Goal: Navigation & Orientation: Find specific page/section

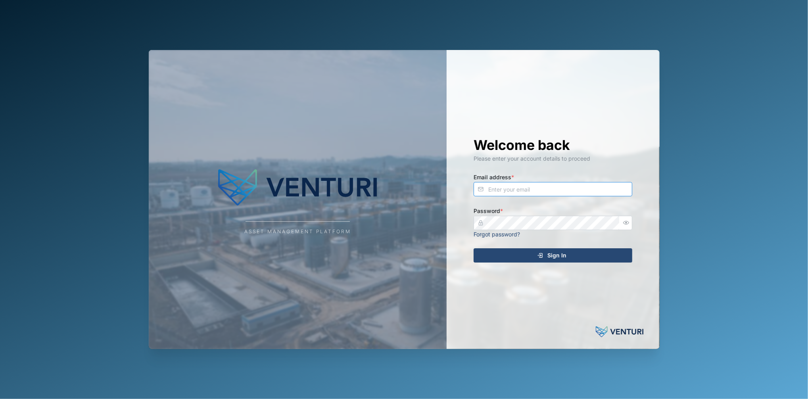
type input "fe-test-admin@venturi.io"
click at [547, 261] on div "Sign In" at bounding box center [552, 255] width 146 height 13
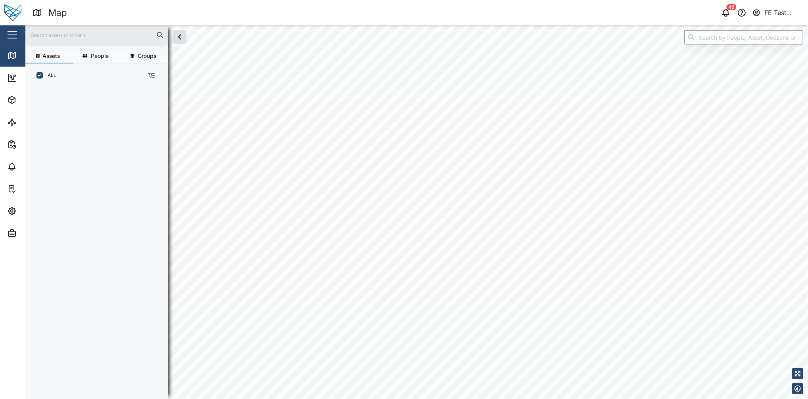
scroll to position [300, 122]
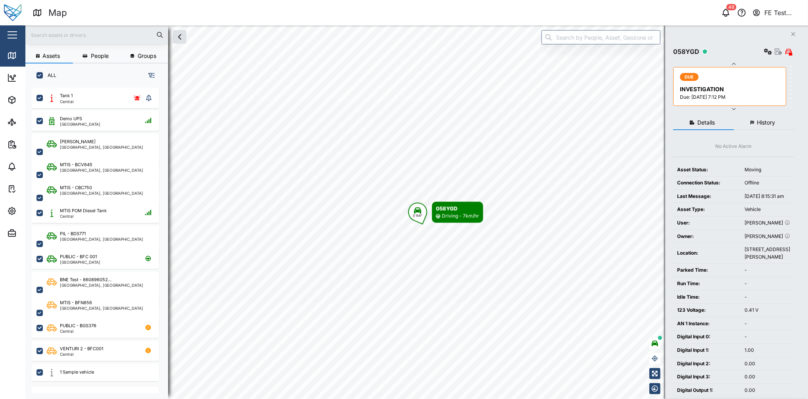
click at [11, 36] on button "button" at bounding box center [12, 34] width 13 height 13
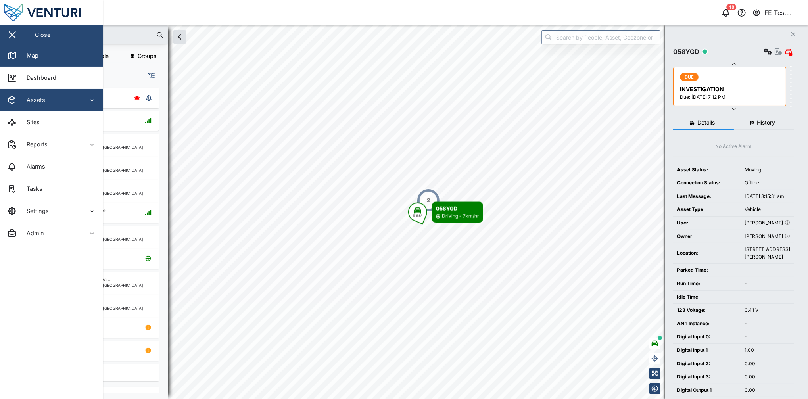
click at [69, 97] on div "Assets" at bounding box center [43, 100] width 72 height 10
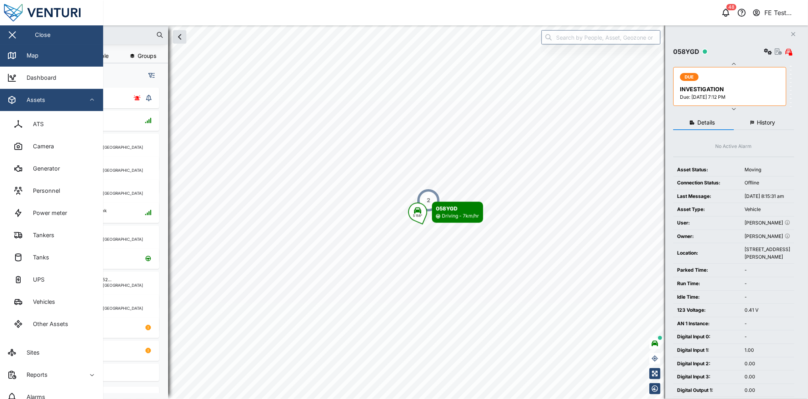
click at [69, 97] on div "Assets" at bounding box center [43, 100] width 72 height 10
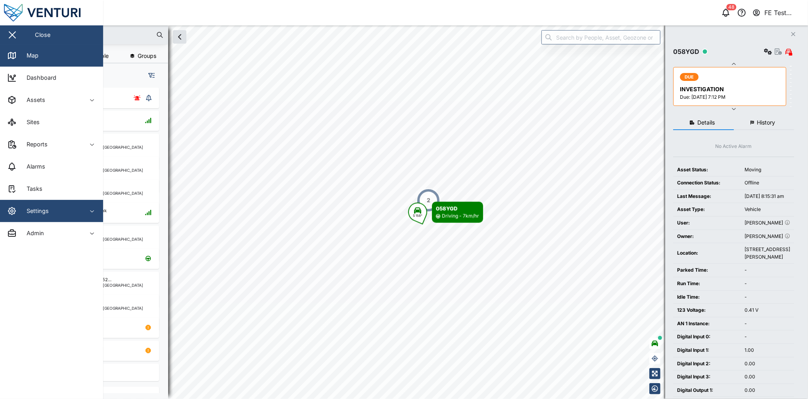
click at [71, 207] on div "Settings" at bounding box center [43, 211] width 72 height 10
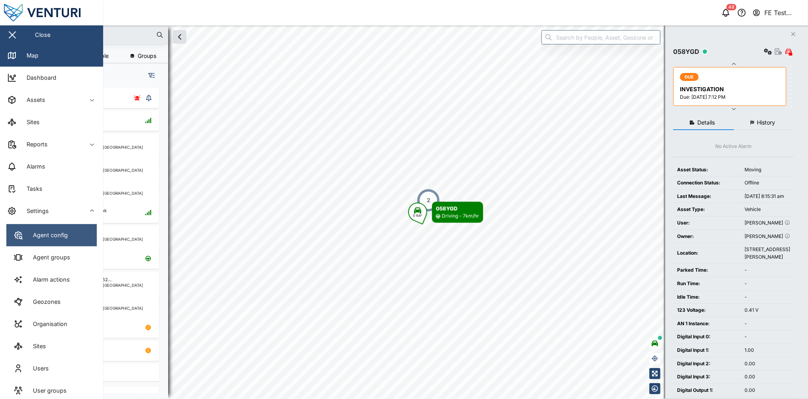
click at [72, 240] on link "Agent config" at bounding box center [51, 235] width 90 height 22
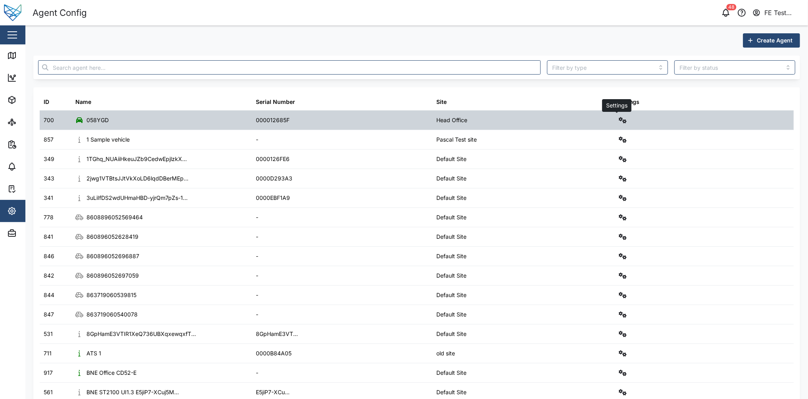
click at [620, 122] on icon "button" at bounding box center [623, 120] width 8 height 6
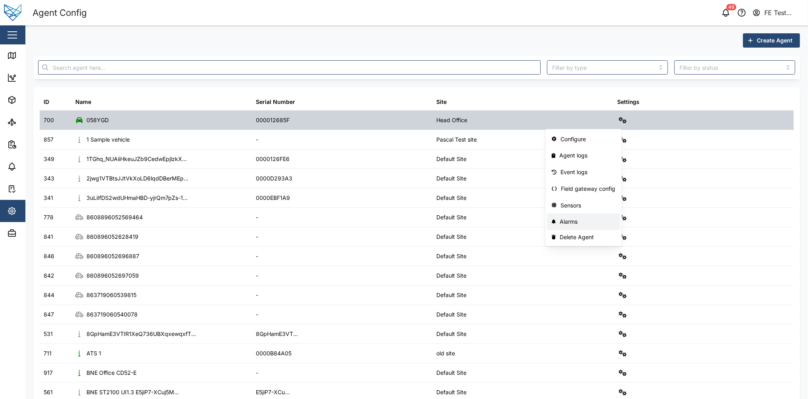
click at [587, 219] on div "Alarms" at bounding box center [588, 221] width 56 height 9
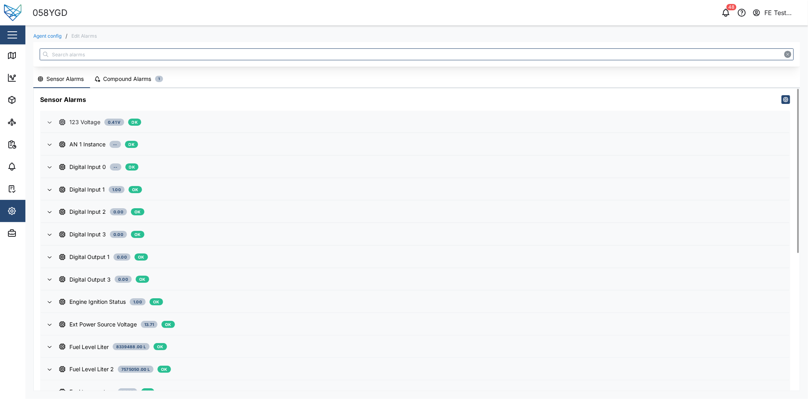
click at [232, 115] on span "123 Voltage 0.41 V OK" at bounding box center [421, 121] width 724 height 21
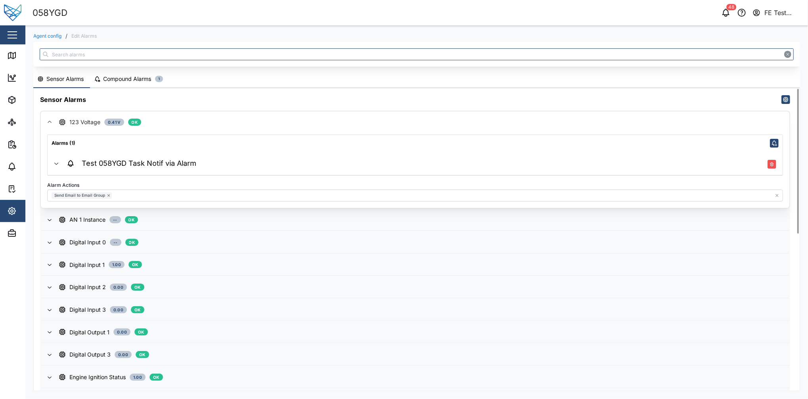
click at [325, 104] on div "Sensor Alarms" at bounding box center [415, 99] width 763 height 22
click at [307, 121] on div "123 Voltage 0.41 V OK" at bounding box center [421, 122] width 724 height 9
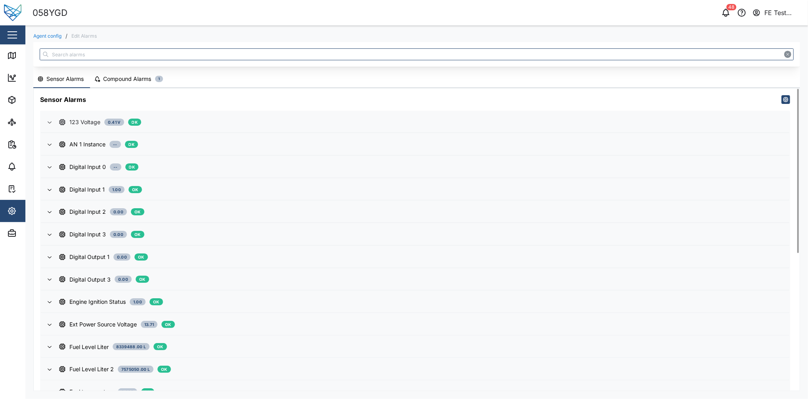
click at [221, 119] on div "123 Voltage 0.41 V OK" at bounding box center [421, 122] width 724 height 9
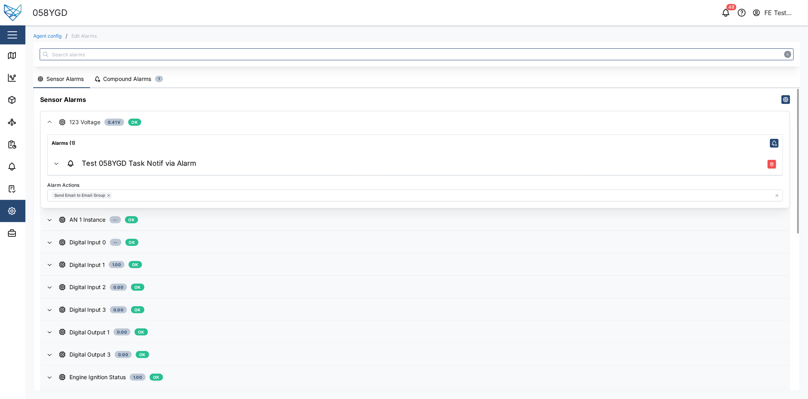
click at [211, 168] on span "Test 058YGD Task Notif via Alarm" at bounding box center [421, 163] width 711 height 23
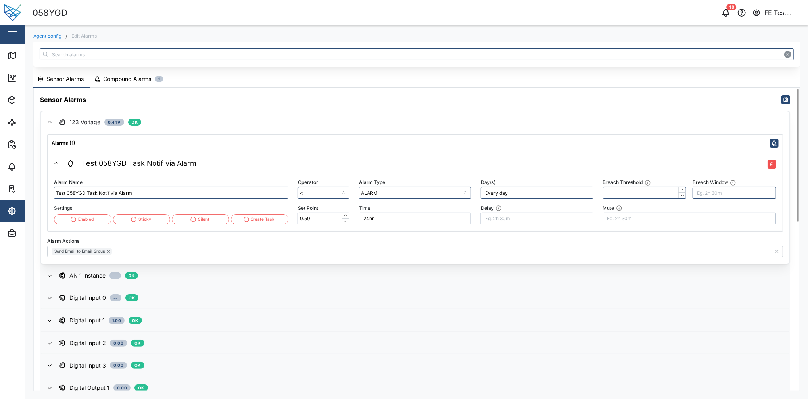
click at [211, 168] on span "Test 058YGD Task Notif via Alarm" at bounding box center [421, 163] width 711 height 23
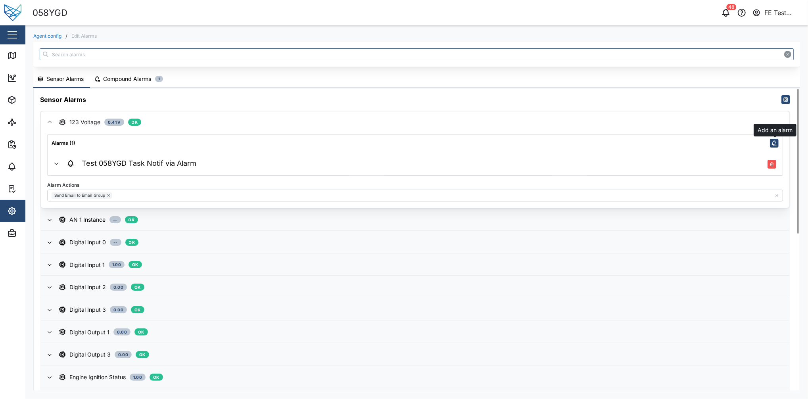
click at [772, 141] on icon "button" at bounding box center [774, 143] width 6 height 6
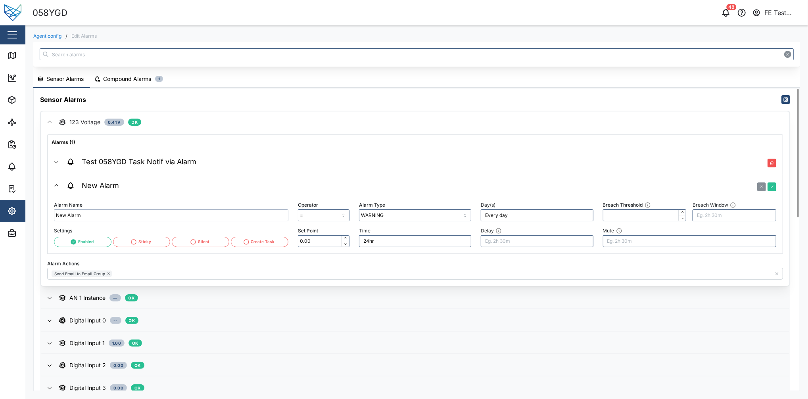
click at [244, 214] on input "New Alarm" at bounding box center [171, 215] width 234 height 12
type input "T"
type input "Test Alarm"
click at [763, 184] on icon "button" at bounding box center [761, 186] width 5 height 5
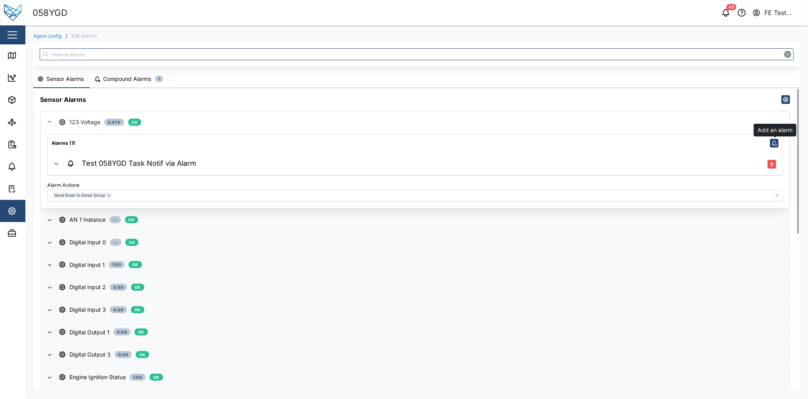
click at [776, 143] on icon "button" at bounding box center [774, 143] width 6 height 6
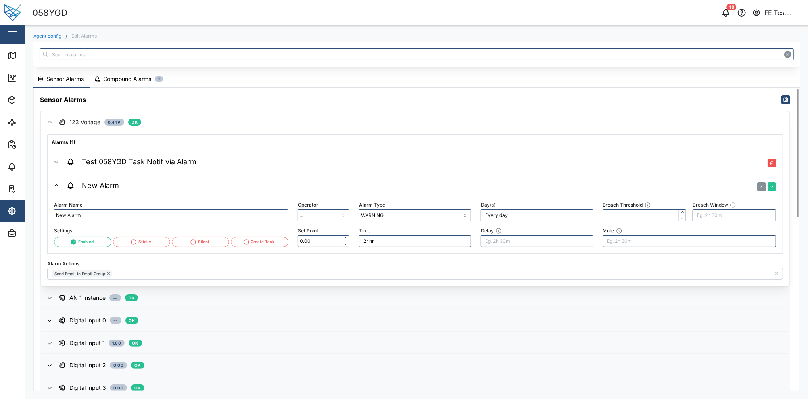
click at [776, 143] on div "Alarms (1)" at bounding box center [415, 141] width 735 height 12
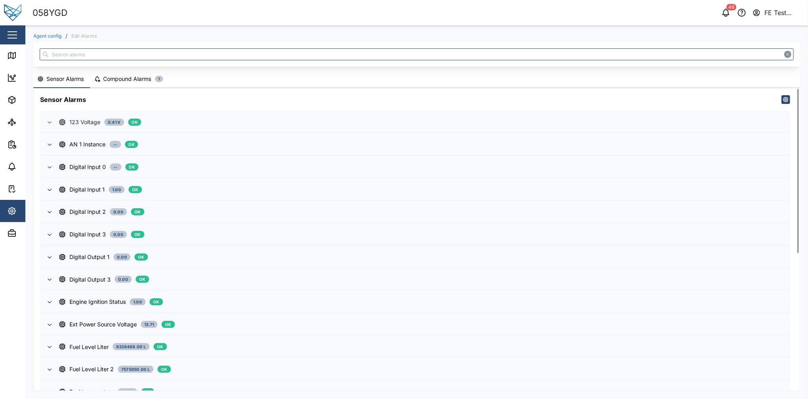
click at [391, 119] on div "123 Voltage 0.41 V OK" at bounding box center [421, 122] width 724 height 9
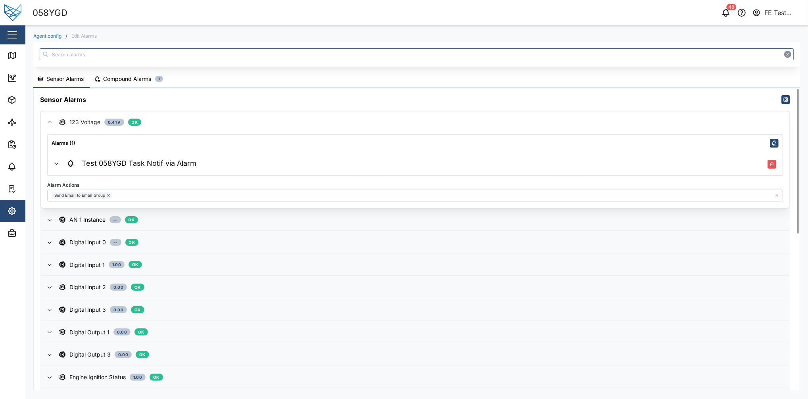
click at [777, 141] on icon "button" at bounding box center [774, 143] width 6 height 6
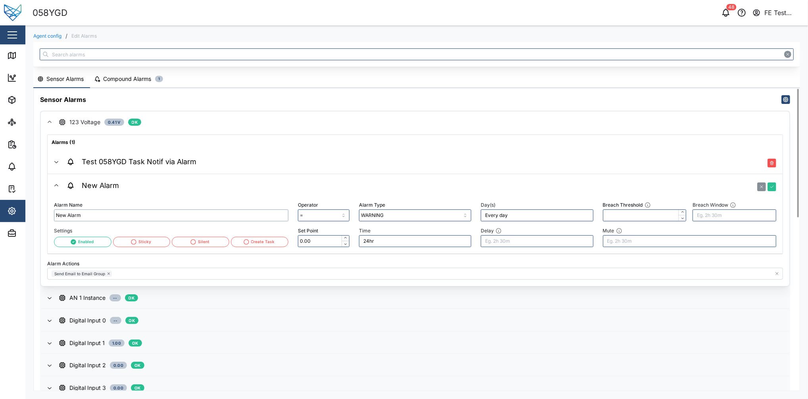
click at [182, 213] on input "New Alarm" at bounding box center [171, 215] width 234 height 12
type input "New Alarm"
click at [575, 192] on span "Test Alarms" at bounding box center [421, 185] width 711 height 23
type input "New Alarm"
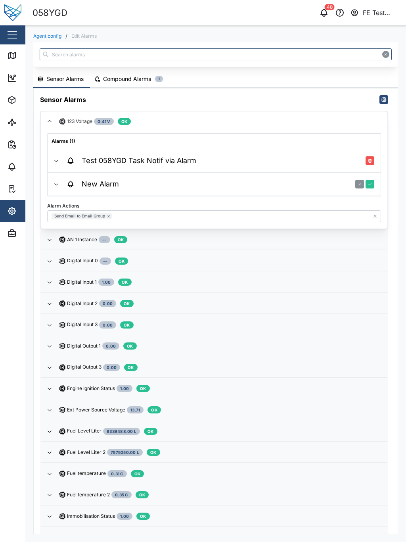
click at [293, 399] on div "Fuel temperature 0.31 C OK" at bounding box center [220, 474] width 322 height 8
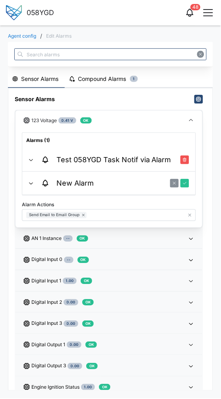
click at [220, 78] on div "Agent config / Edit Alarms Sensor Alarms Compound Alarms 1 Sensor Alarms 123 Vo…" at bounding box center [110, 212] width 221 height 374
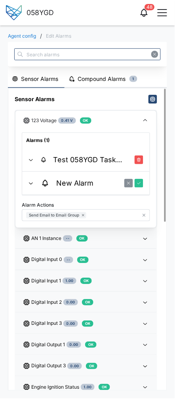
click at [91, 150] on span "Test 058YGD Task Notif via Alarm Delete alarm" at bounding box center [91, 159] width 103 height 23
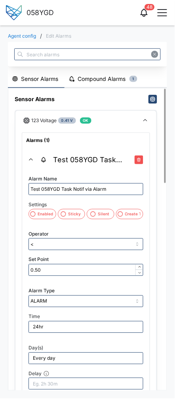
click at [97, 155] on h4 "Test 058YGD Task Notif via Alarm" at bounding box center [92, 160] width 78 height 10
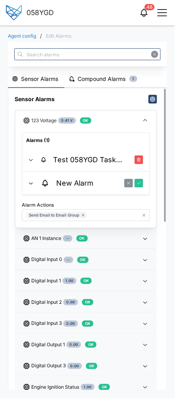
click at [104, 179] on div "New Alarm" at bounding box center [91, 183] width 103 height 10
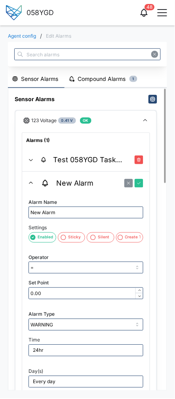
click at [104, 179] on div "New Alarm" at bounding box center [91, 183] width 103 height 10
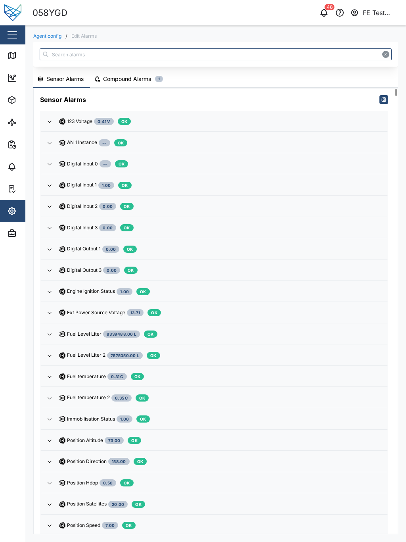
click at [176, 130] on span "123 Voltage 0.41 V OK" at bounding box center [220, 121] width 322 height 20
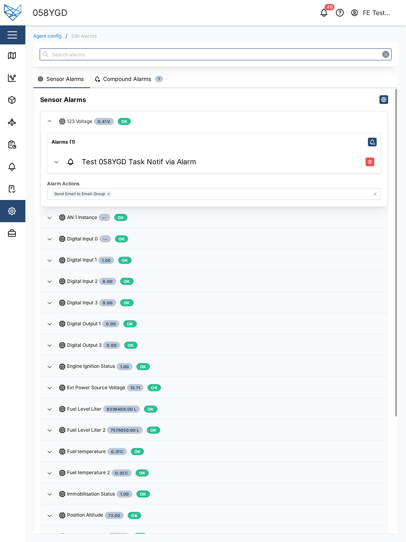
click at [254, 161] on div "Test 058YGD Task Notif via Alarm" at bounding box center [220, 162] width 309 height 10
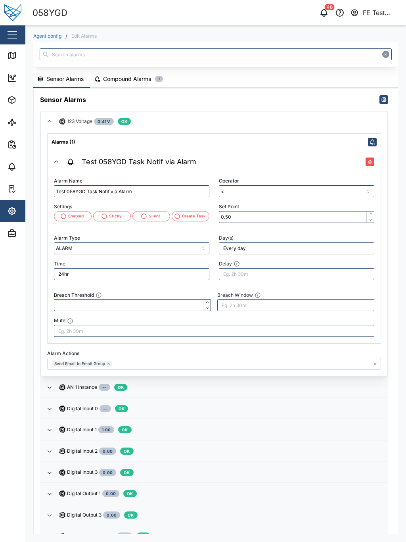
click at [273, 138] on div "Alarms (1)" at bounding box center [214, 140] width 333 height 13
click at [270, 118] on div "123 Voltage 0.41 V OK" at bounding box center [220, 122] width 322 height 8
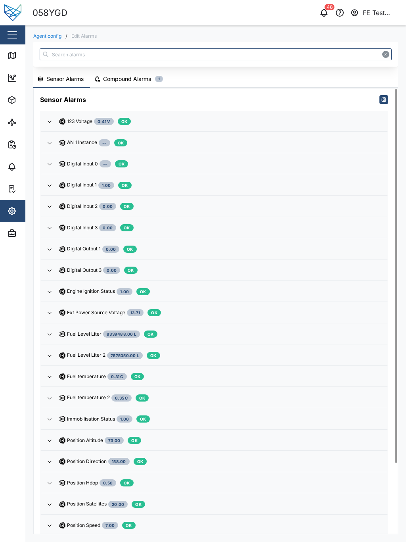
click at [270, 118] on div "123 Voltage 0.41 V OK" at bounding box center [220, 122] width 322 height 8
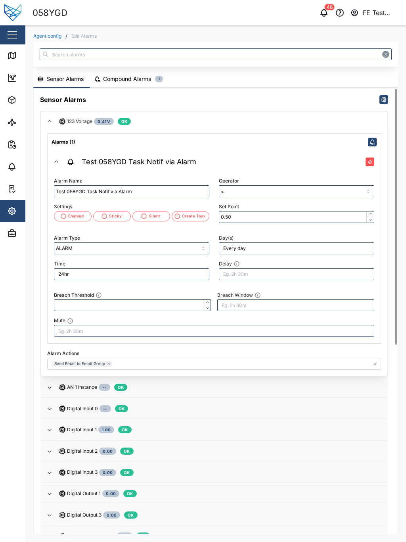
click at [270, 118] on div "123 Voltage 0.41 V OK" at bounding box center [220, 122] width 322 height 8
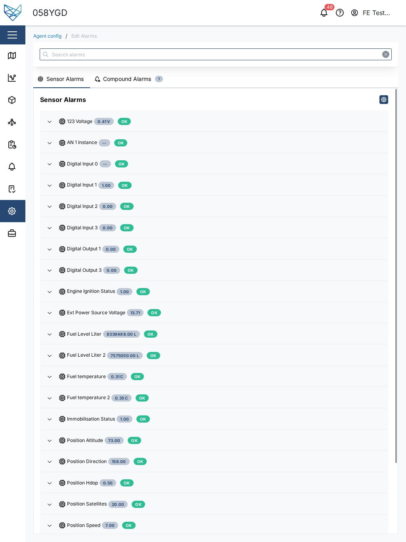
click at [270, 118] on div "123 Voltage 0.41 V OK" at bounding box center [220, 122] width 322 height 8
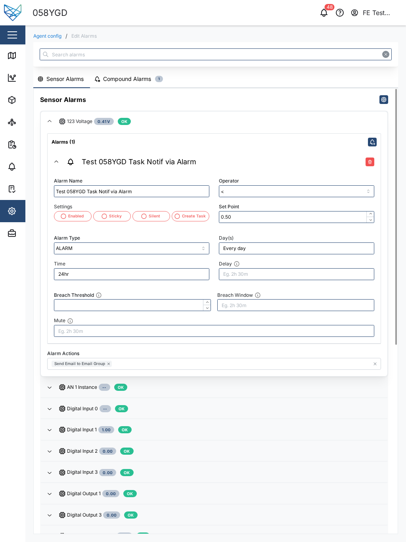
click at [270, 118] on div "123 Voltage 0.41 V OK" at bounding box center [220, 122] width 322 height 8
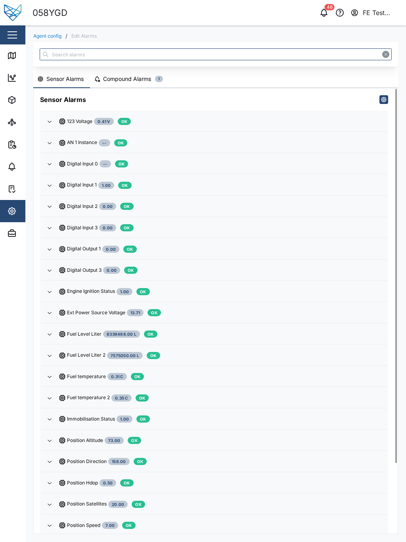
click at [270, 118] on div "123 Voltage 0.41 V OK" at bounding box center [220, 122] width 322 height 8
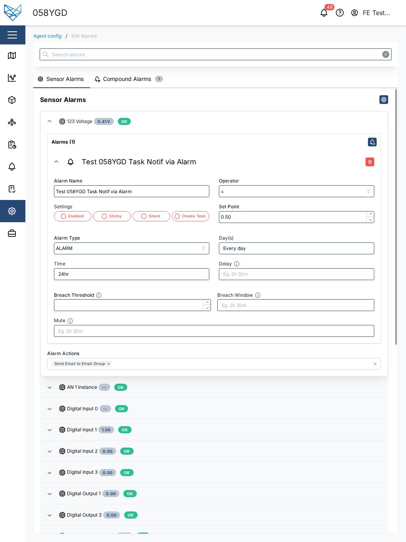
click at [270, 118] on div "123 Voltage 0.41 V OK" at bounding box center [220, 122] width 322 height 8
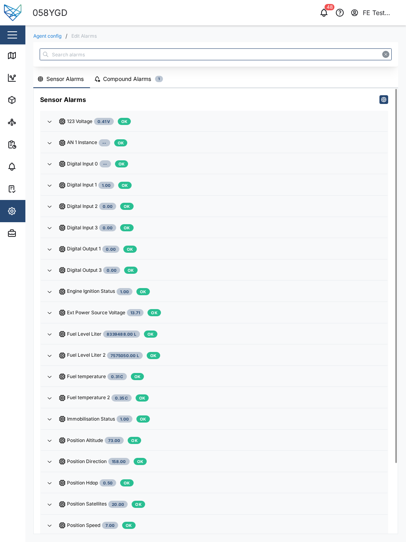
click at [270, 118] on div "123 Voltage 0.41 V OK" at bounding box center [220, 122] width 322 height 8
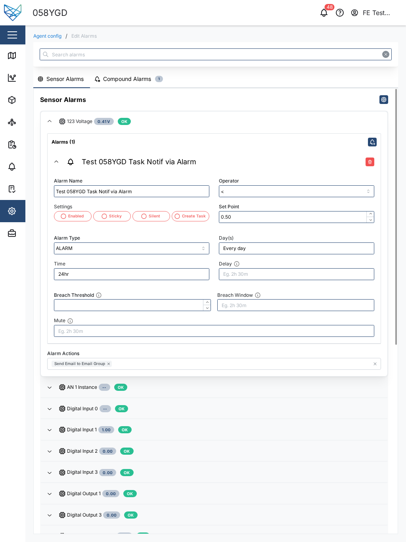
click at [270, 118] on div "123 Voltage 0.41 V OK" at bounding box center [220, 122] width 322 height 8
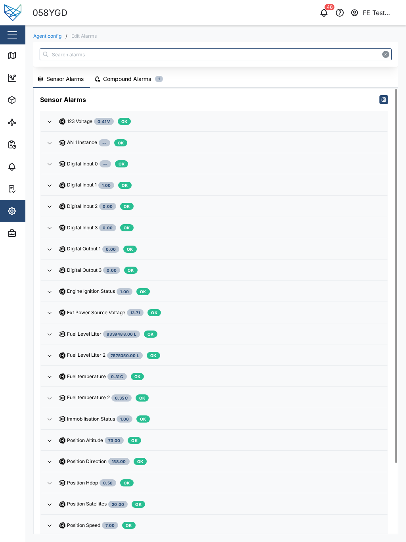
click at [255, 135] on span "AN 1 Instance -- OK" at bounding box center [220, 143] width 322 height 20
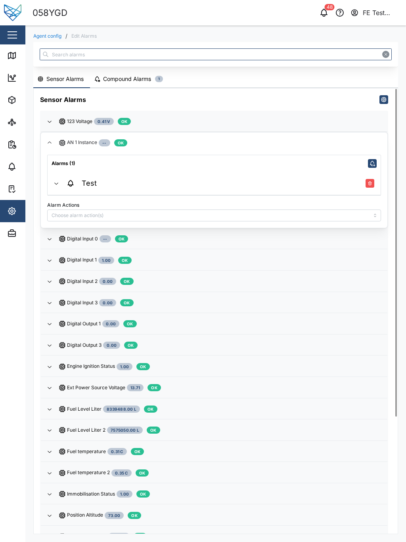
click at [255, 135] on span "AN 1 Instance -- OK" at bounding box center [220, 143] width 322 height 20
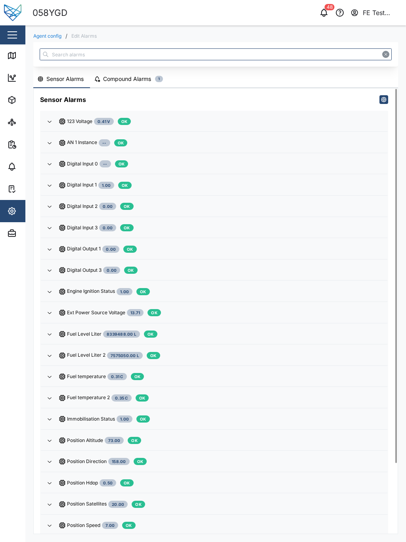
click at [249, 175] on span "Digital Input 1 1.00 OK" at bounding box center [220, 185] width 322 height 20
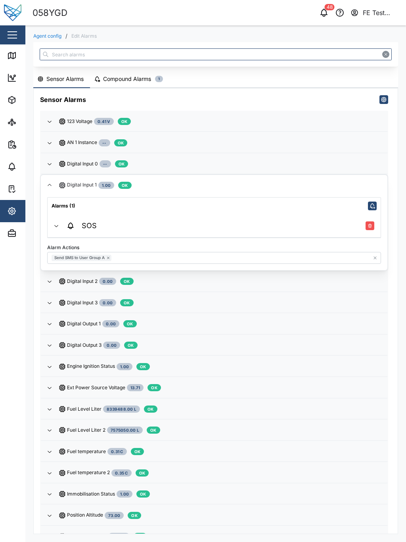
click at [249, 175] on span "Digital Input 1 1.00 OK" at bounding box center [220, 185] width 322 height 20
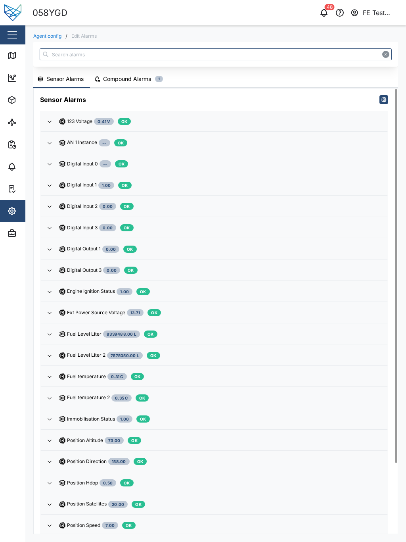
click at [275, 151] on span "AN 1 Instance -- OK" at bounding box center [220, 143] width 322 height 20
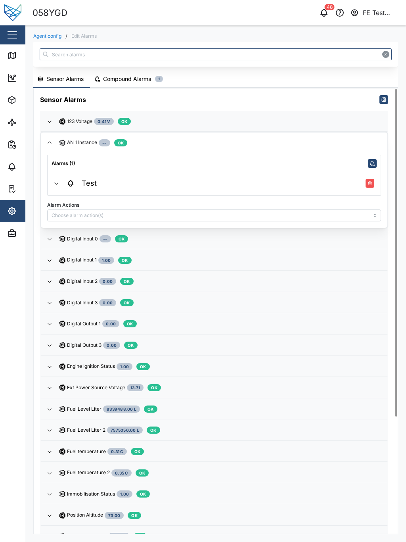
click at [275, 151] on span "AN 1 Instance -- OK" at bounding box center [220, 143] width 322 height 20
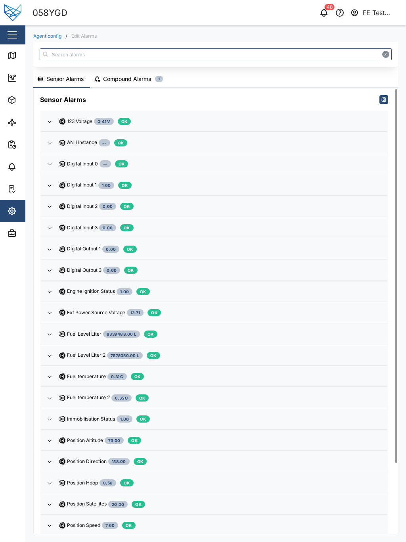
click at [232, 241] on span "Digital Output 1 0.00 OK" at bounding box center [220, 249] width 322 height 20
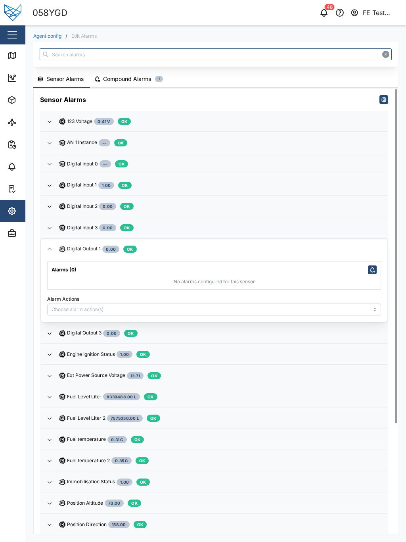
click at [232, 241] on span "Digital Output 1 0.00 OK" at bounding box center [220, 249] width 322 height 20
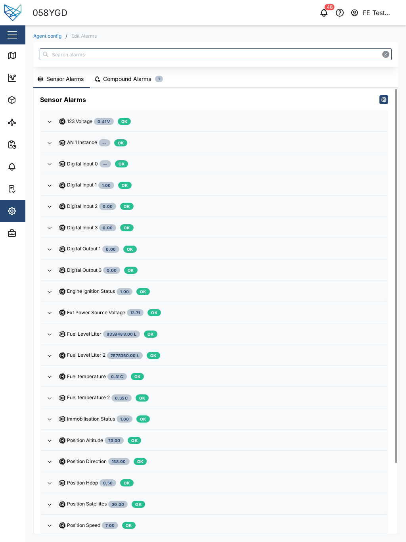
click at [252, 230] on span "Digital Input 3 0.00 OK" at bounding box center [220, 228] width 322 height 20
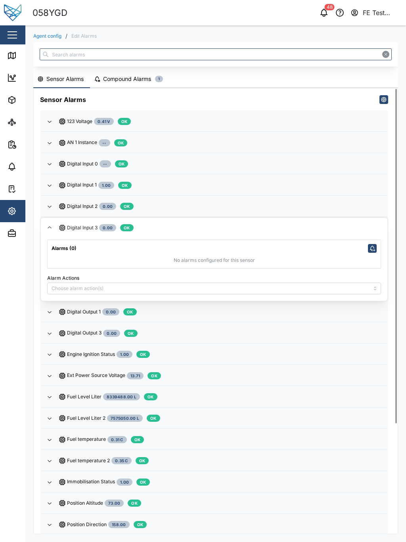
click at [252, 230] on span "Digital Input 3 0.00 OK" at bounding box center [220, 228] width 322 height 20
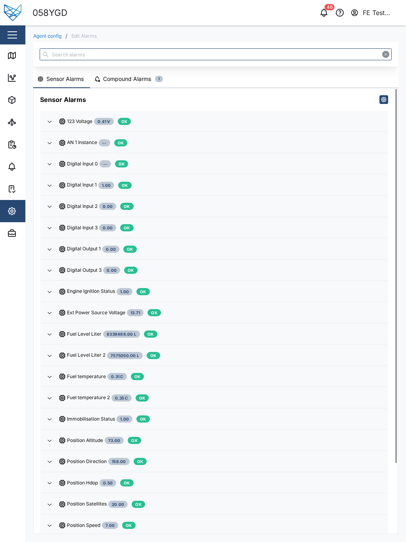
click at [252, 230] on span "Digital Input 3 0.00 OK" at bounding box center [220, 228] width 322 height 20
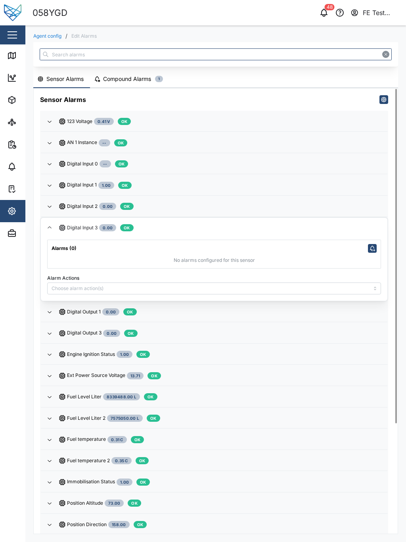
click at [252, 230] on span "Digital Input 3 0.00 OK" at bounding box center [220, 228] width 322 height 20
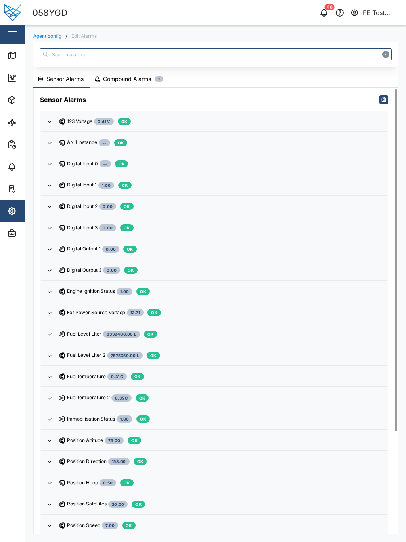
click at [252, 230] on span "Digital Input 3 0.00 OK" at bounding box center [220, 228] width 322 height 20
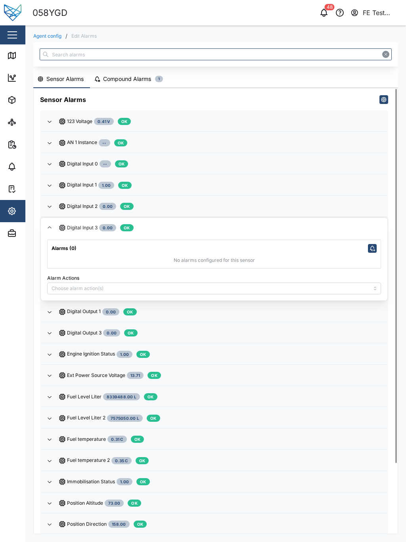
click at [252, 230] on span "Digital Input 3 0.00 OK" at bounding box center [220, 228] width 322 height 20
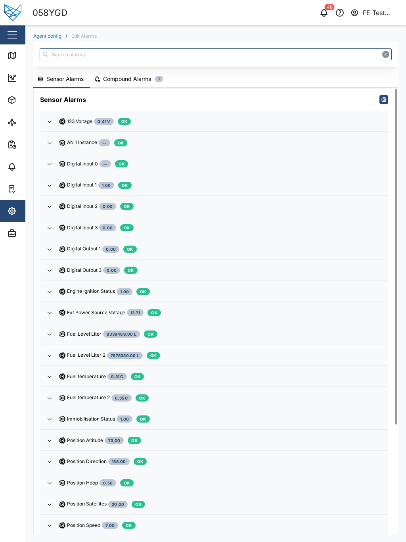
click at [252, 230] on span "Digital Input 3 0.00 OK" at bounding box center [220, 228] width 322 height 20
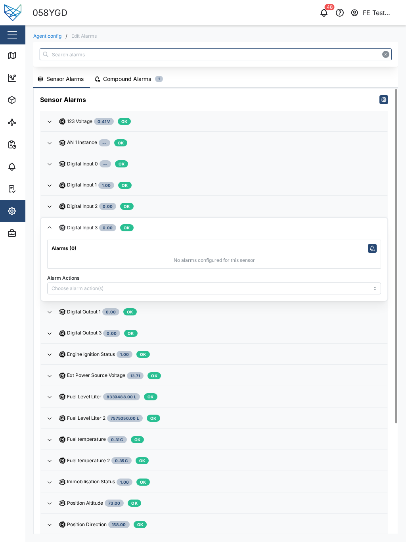
click at [252, 230] on span "Digital Input 3 0.00 OK" at bounding box center [220, 228] width 322 height 20
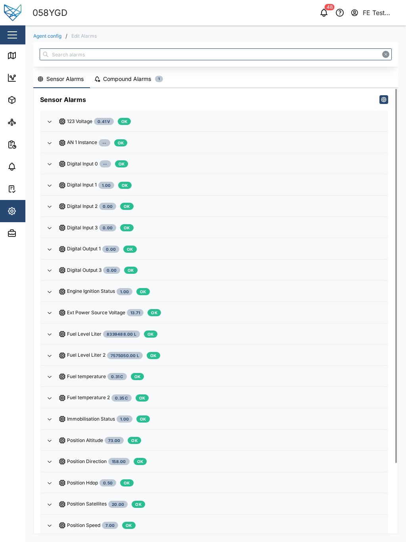
click at [235, 245] on div "Digital Output 1 0.00 OK" at bounding box center [220, 249] width 322 height 8
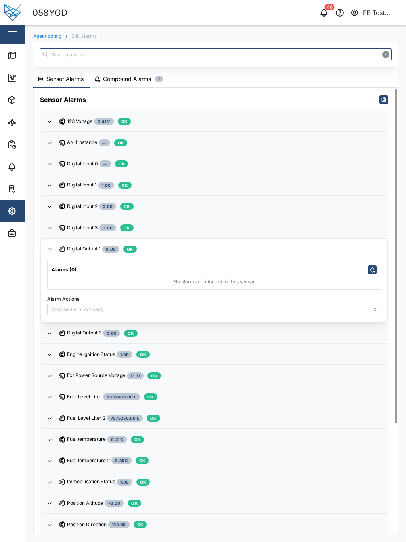
click at [235, 245] on div "Digital Output 1 0.00 OK" at bounding box center [220, 249] width 322 height 8
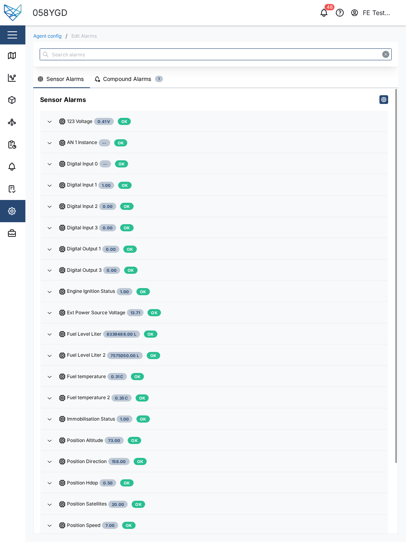
click at [289, 135] on span "AN 1 Instance -- OK" at bounding box center [220, 143] width 322 height 20
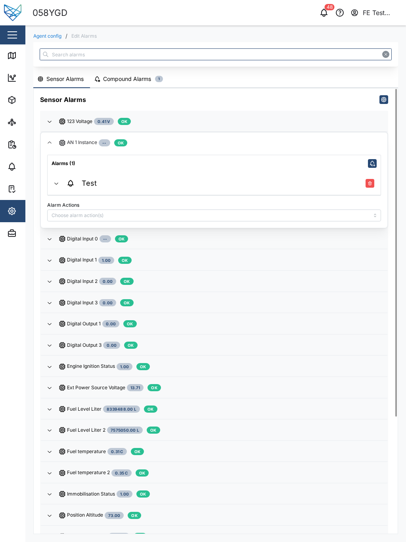
click at [289, 135] on span "AN 1 Instance -- OK" at bounding box center [220, 143] width 322 height 20
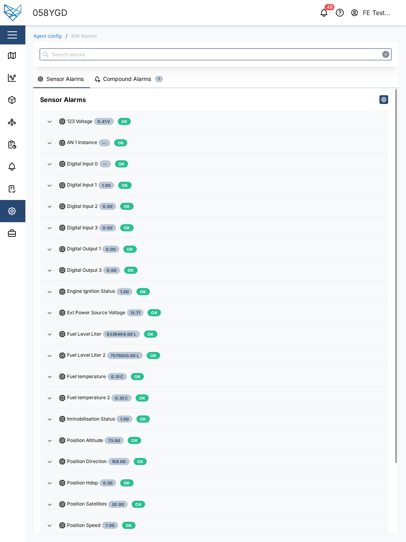
click at [308, 129] on span "123 Voltage 0.41 V OK" at bounding box center [220, 121] width 322 height 20
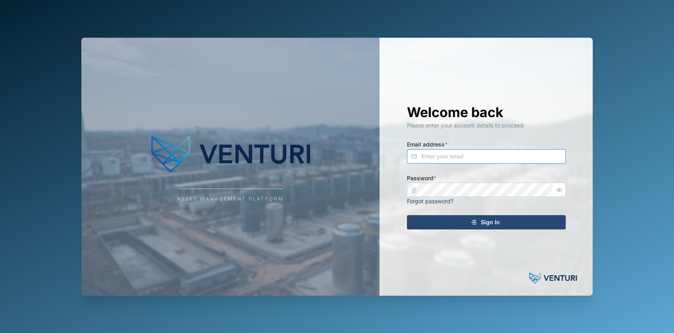
type input "[EMAIL_ADDRESS][DOMAIN_NAME]"
click at [433, 222] on div "Sign In" at bounding box center [485, 221] width 146 height 13
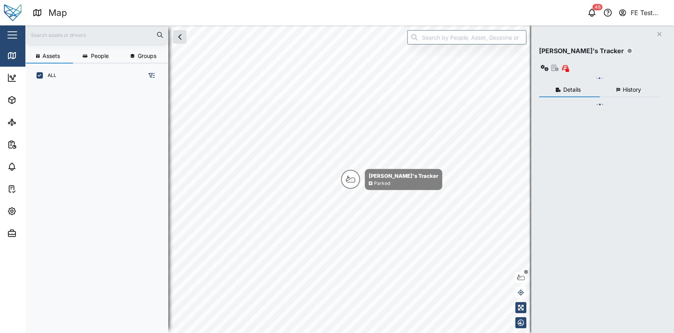
scroll to position [235, 123]
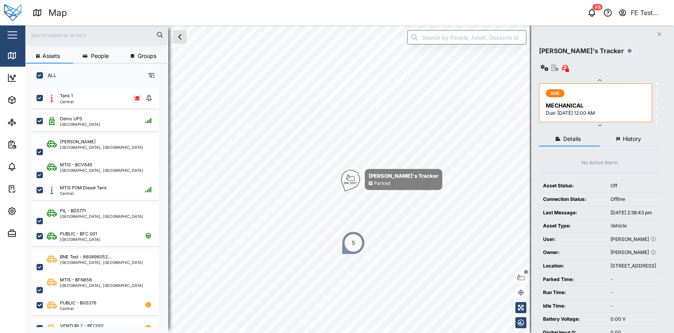
click at [22, 28] on div "Close" at bounding box center [51, 34] width 103 height 19
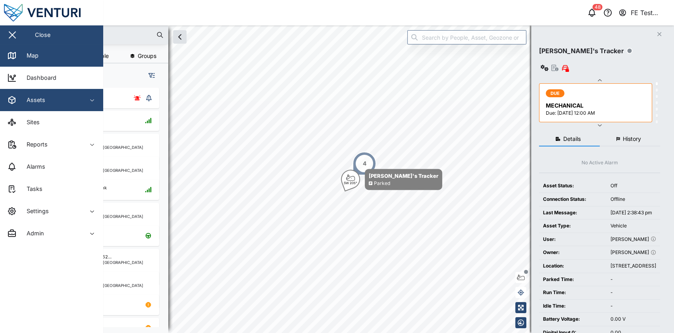
click at [89, 108] on button "Assets" at bounding box center [51, 100] width 103 height 22
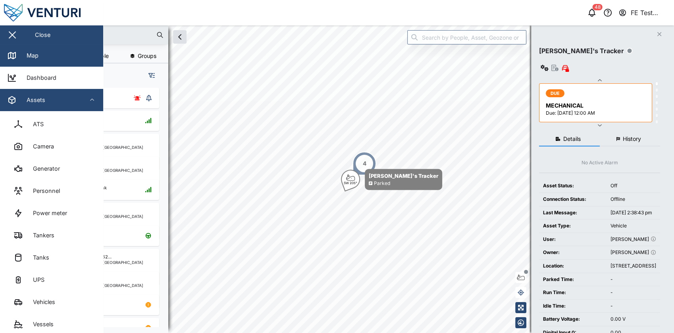
click at [75, 106] on span "Assets" at bounding box center [43, 100] width 72 height 22
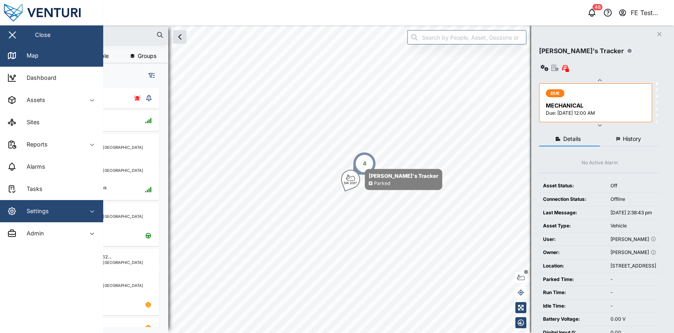
click at [61, 204] on span "Settings" at bounding box center [43, 211] width 72 height 22
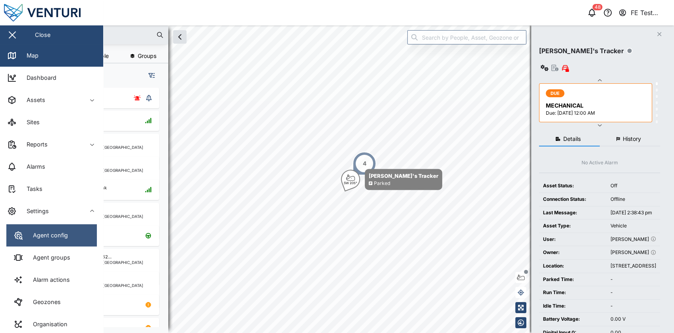
click at [64, 242] on link "Agent config" at bounding box center [51, 235] width 90 height 22
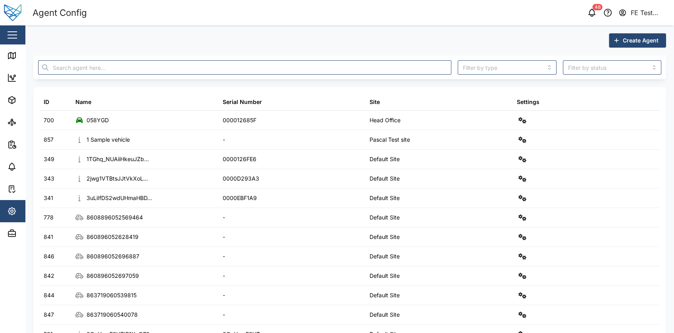
click at [21, 32] on div "Close" at bounding box center [51, 34] width 103 height 19
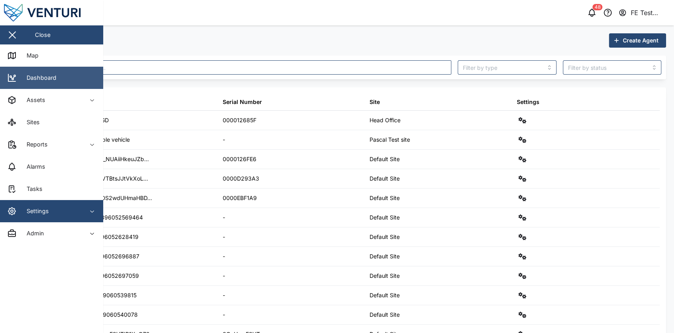
click at [56, 79] on link "Dashboard" at bounding box center [51, 78] width 103 height 22
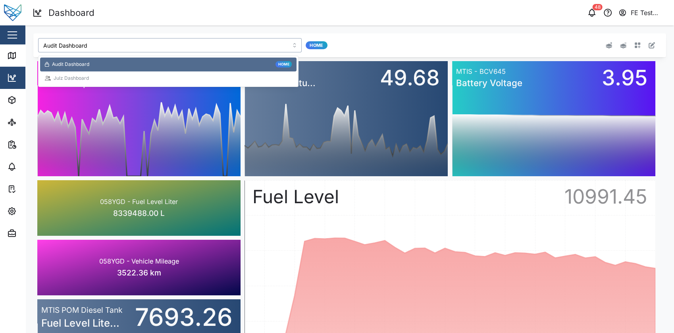
click at [163, 50] on input "Audit Dashboard" at bounding box center [169, 45] width 263 height 14
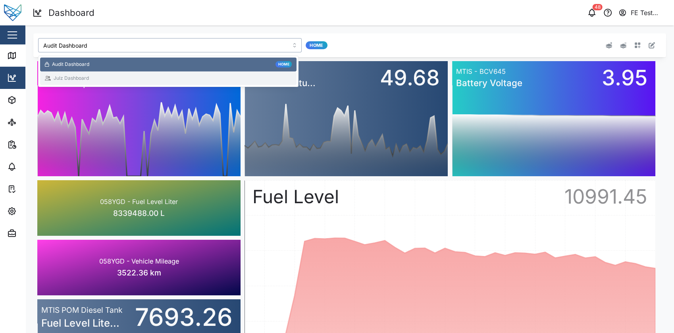
click at [138, 76] on div "Julz Dashboard" at bounding box center [168, 79] width 247 height 8
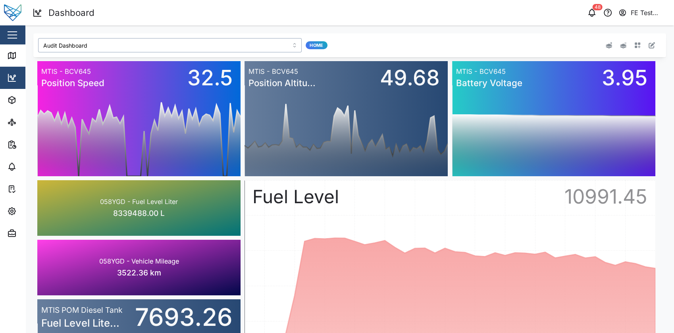
type input "Julz Dashboard"
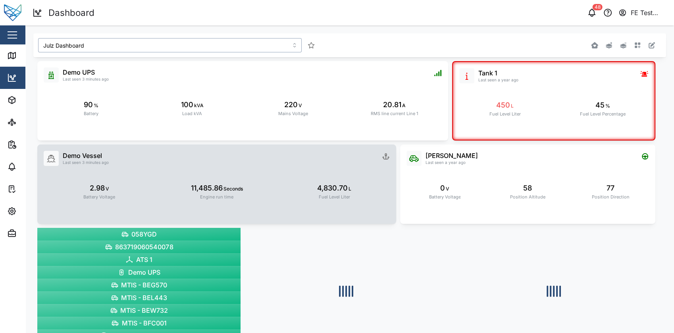
scroll to position [117, 0]
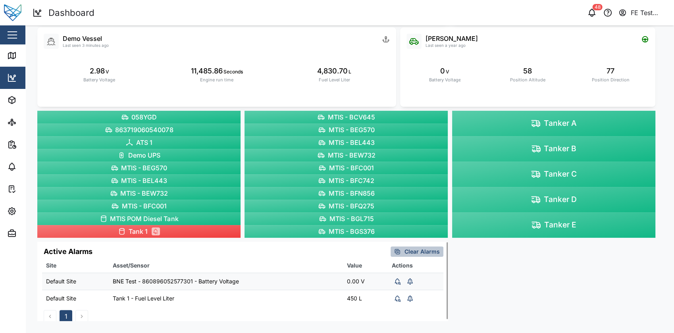
click at [422, 252] on span "Clear Alarms" at bounding box center [421, 252] width 35 height 10
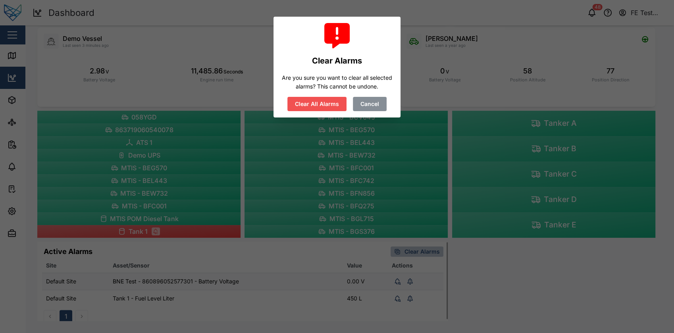
click at [365, 101] on span "Cancel" at bounding box center [369, 103] width 19 height 13
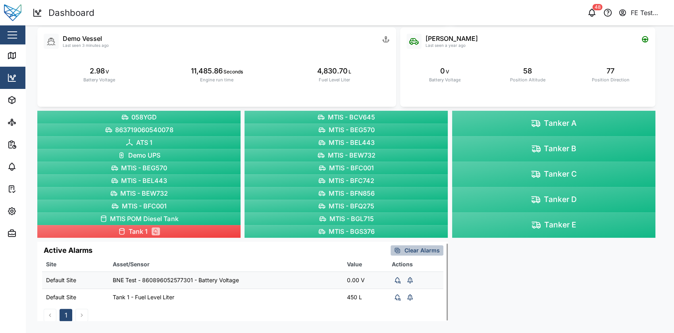
scroll to position [0, 0]
click at [321, 286] on td "BNE Test - 860896052577301 - Battery Voltage" at bounding box center [226, 281] width 234 height 17
click at [307, 292] on td "Tank 1 - Fuel Level Liter" at bounding box center [226, 298] width 234 height 17
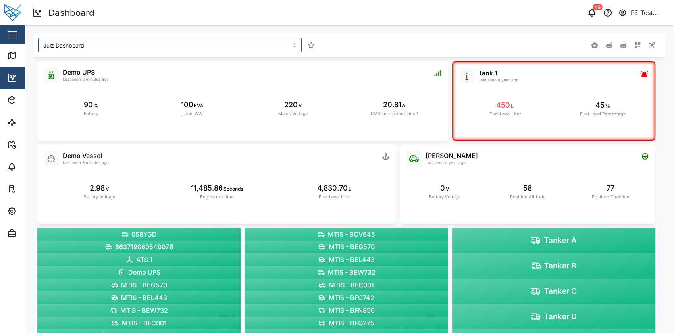
click at [648, 45] on button "button" at bounding box center [651, 45] width 11 height 11
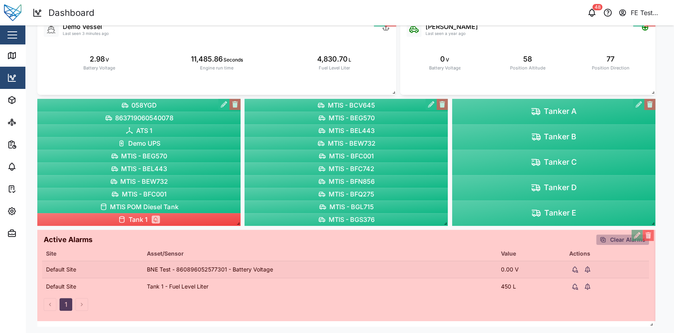
scroll to position [129, 0]
drag, startPoint x: 443, startPoint y: 317, endPoint x: 649, endPoint y: 321, distance: 205.5
click at [649, 321] on span at bounding box center [649, 323] width 8 height 8
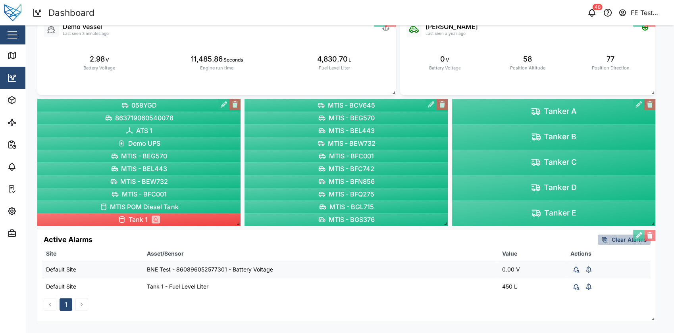
scroll to position [0, 0]
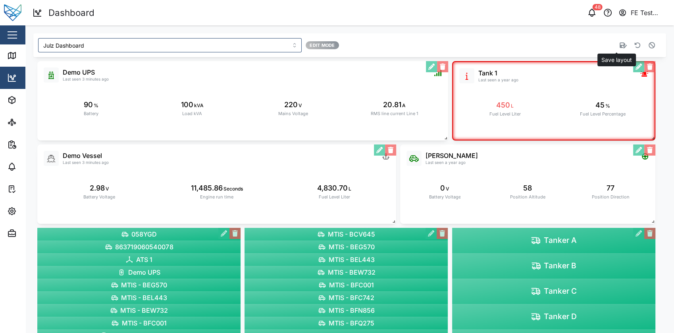
click at [619, 48] on button "button" at bounding box center [622, 45] width 11 height 11
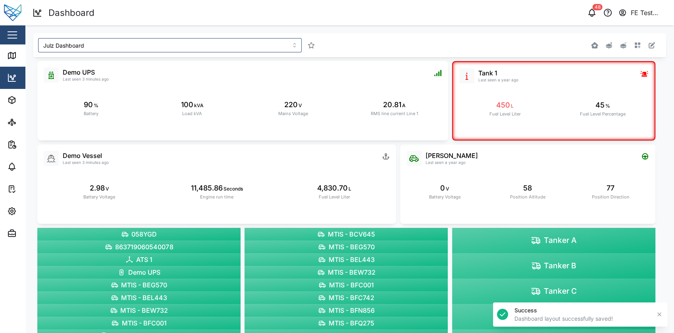
click at [641, 16] on div "FE Test Admin" at bounding box center [648, 13] width 36 height 10
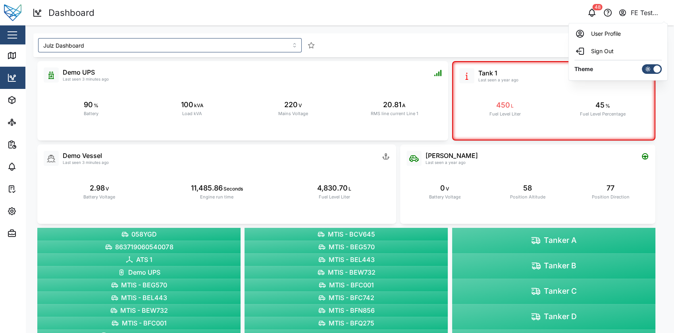
click at [645, 64] on label at bounding box center [652, 69] width 20 height 10
click at [642, 64] on input "checkbox" at bounding box center [642, 64] width 0 height 0
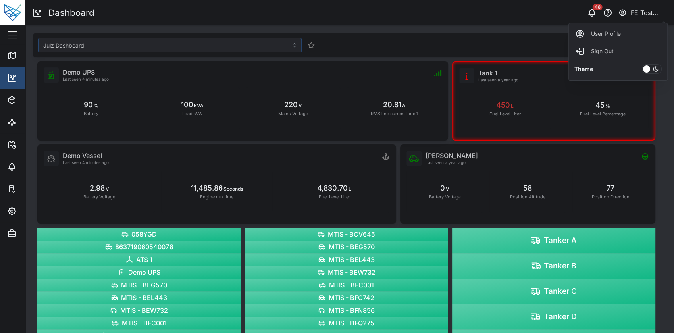
click at [661, 113] on div "Julz Dashboard Liam Audi Last seen a year ago 0 V Battery Voltage 58 Position A…" at bounding box center [349, 243] width 648 height 436
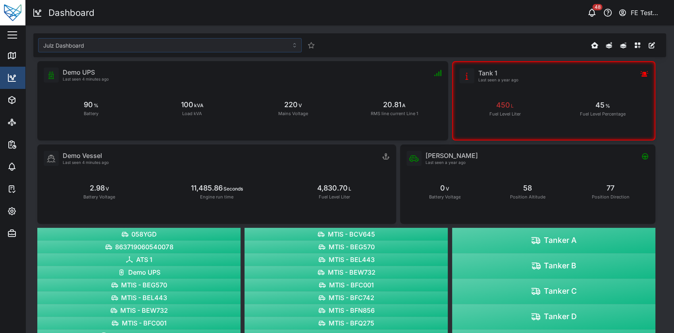
click at [646, 12] on div "FE Test Admin" at bounding box center [648, 13] width 36 height 10
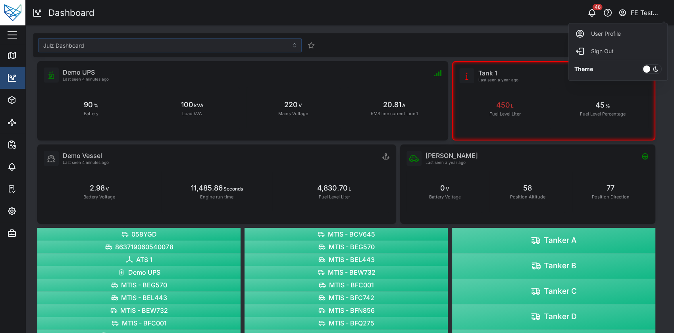
click at [653, 72] on div at bounding box center [655, 69] width 11 height 9
click at [642, 64] on input "checkbox" at bounding box center [642, 64] width 0 height 0
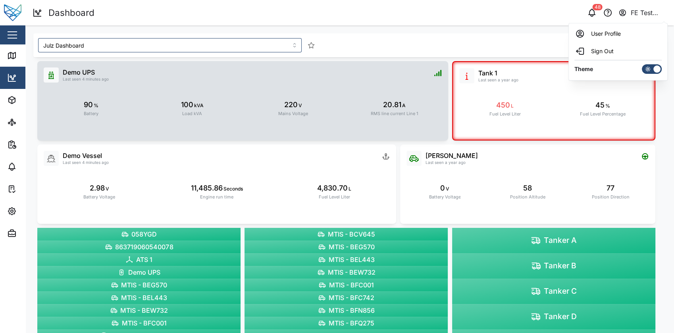
click at [431, 62] on div "Demo UPS Last seen 4 minutes ago 90 % Battery 100 kVA Load kVA 220 V Mains Volt…" at bounding box center [242, 100] width 411 height 79
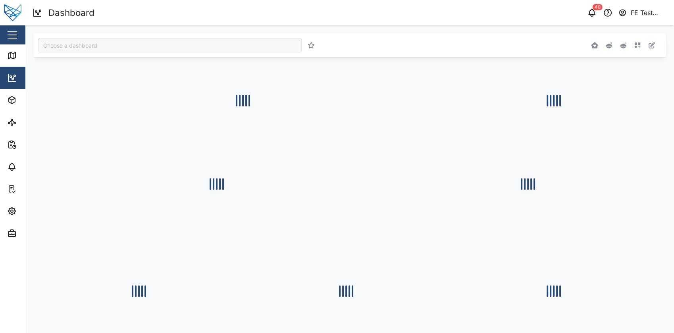
type input "Julz Dashboard"
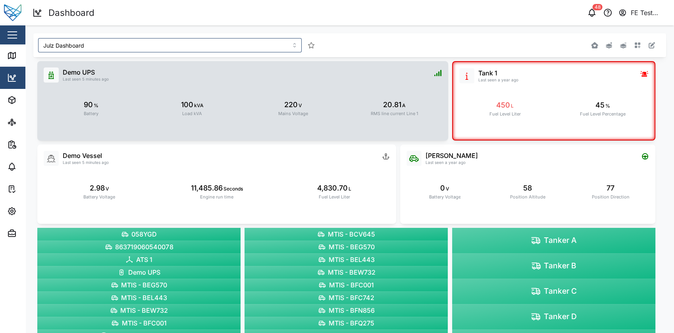
scroll to position [129, 0]
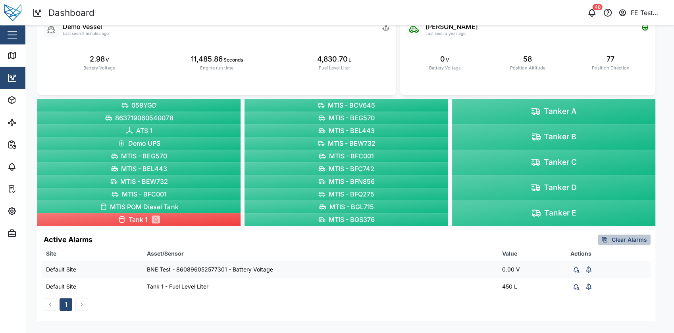
click at [507, 273] on td "0.00 V" at bounding box center [532, 269] width 68 height 17
click at [509, 285] on td "450 L" at bounding box center [532, 286] width 68 height 17
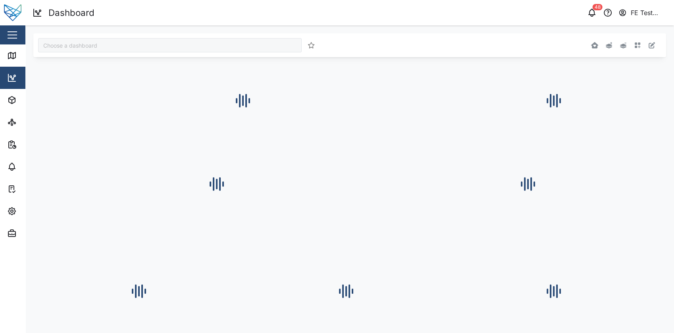
type input "Julz Dashboard"
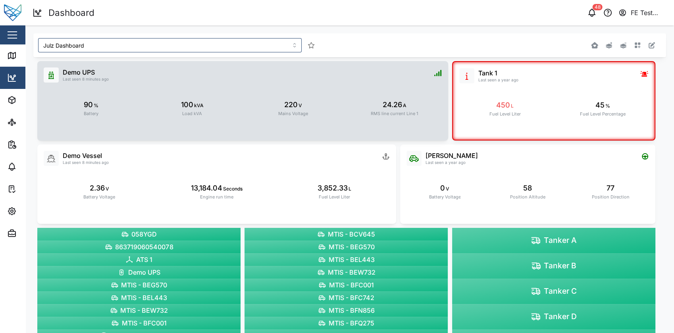
scroll to position [129, 0]
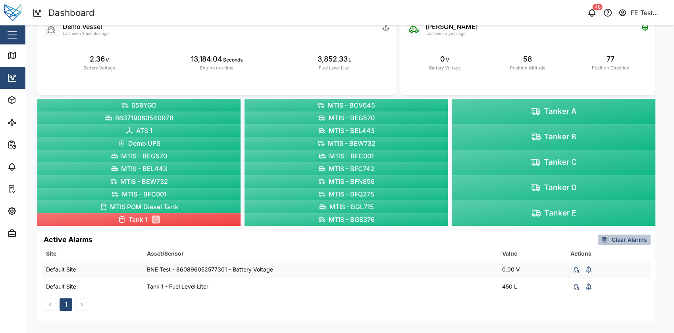
click at [548, 275] on td "0.00 V" at bounding box center [532, 269] width 68 height 17
click at [543, 282] on td "450 L" at bounding box center [532, 286] width 68 height 17
click at [547, 265] on td "0.00 V" at bounding box center [532, 269] width 68 height 17
click at [513, 263] on td "0.00 V" at bounding box center [532, 269] width 68 height 17
click at [508, 267] on td "0.00 V" at bounding box center [532, 269] width 68 height 17
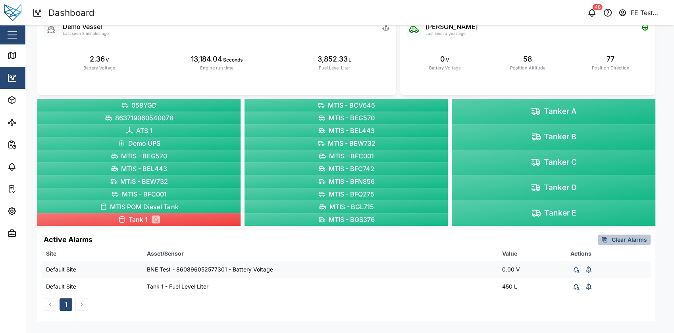
click at [486, 270] on div "BNE Test - 860896052577301 - Battery Voltage" at bounding box center [320, 269] width 347 height 9
click at [265, 271] on div "BNE Test - 860896052577301 - Battery Voltage" at bounding box center [320, 269] width 347 height 9
click at [317, 194] on div "MTIS - BFQ275" at bounding box center [345, 194] width 203 height 13
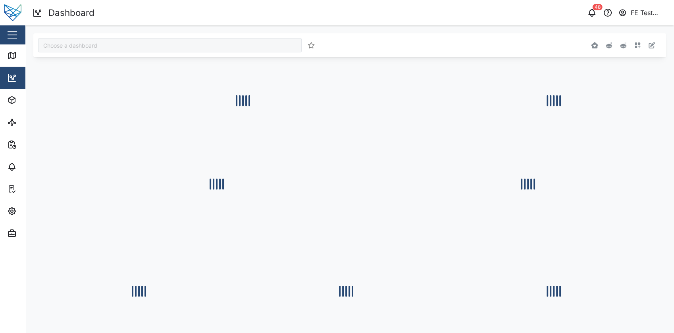
type input "Julz Dashboard"
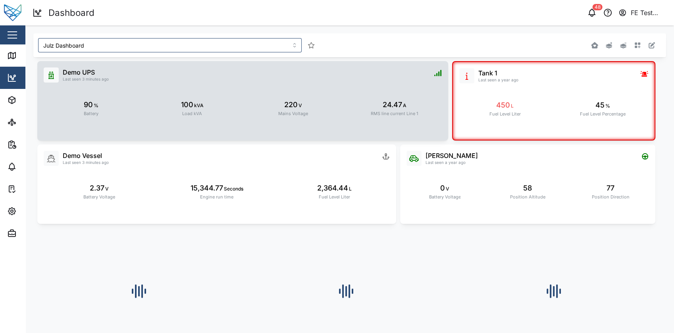
click at [290, 102] on div "220" at bounding box center [290, 104] width 13 height 11
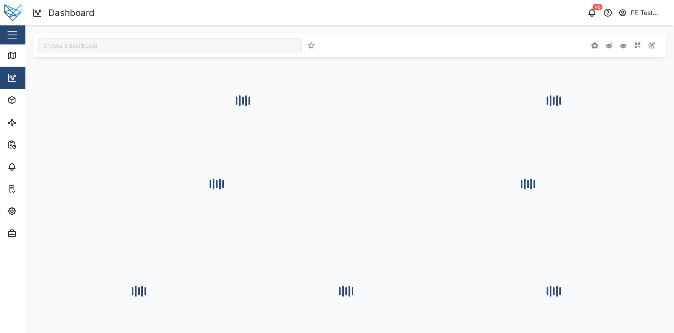
type input "Julz Dashboard"
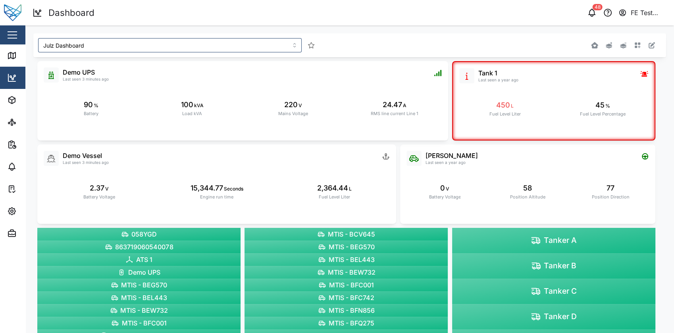
drag, startPoint x: 138, startPoint y: 6, endPoint x: 168, endPoint y: 5, distance: 30.2
click at [168, 5] on header "Dashboard 48 FE Test Admin" at bounding box center [337, 12] width 674 height 25
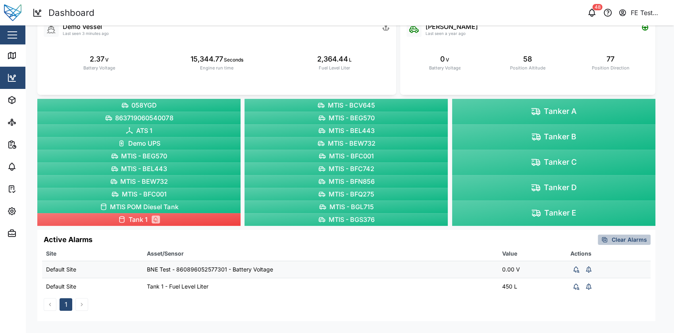
click at [311, 267] on div "BNE Test - 860896052577301 - Battery Voltage" at bounding box center [320, 269] width 347 height 9
click at [305, 292] on td "Tank 1 - Fuel Level Liter" at bounding box center [320, 286] width 355 height 17
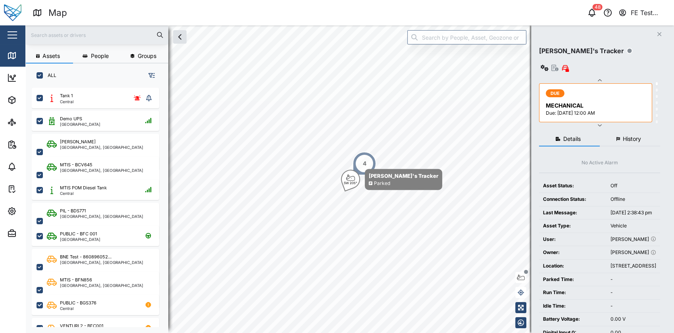
click at [15, 35] on button "button" at bounding box center [12, 34] width 13 height 13
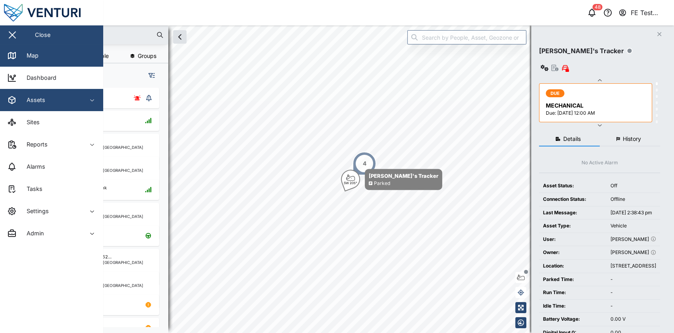
click at [47, 98] on div "Assets" at bounding box center [43, 100] width 72 height 10
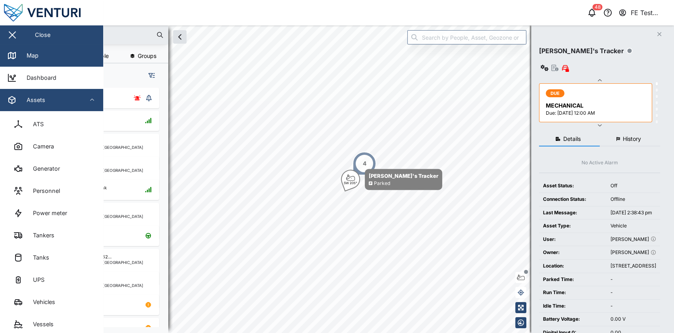
click at [47, 98] on div "Assets" at bounding box center [43, 100] width 72 height 10
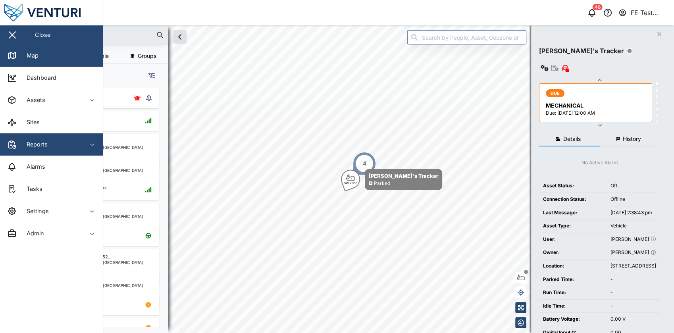
click at [61, 145] on div "Reports" at bounding box center [43, 145] width 72 height 10
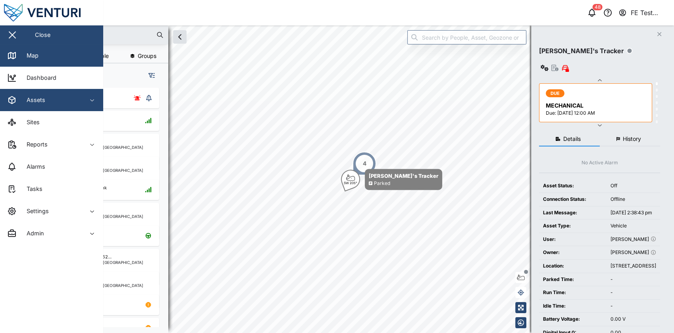
click at [75, 99] on div "Assets" at bounding box center [43, 100] width 72 height 10
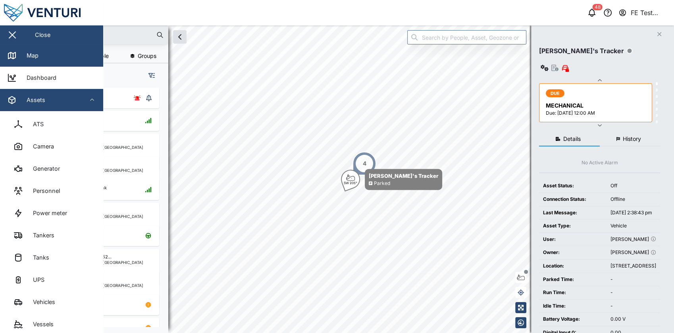
click at [83, 98] on button "Assets" at bounding box center [51, 100] width 103 height 22
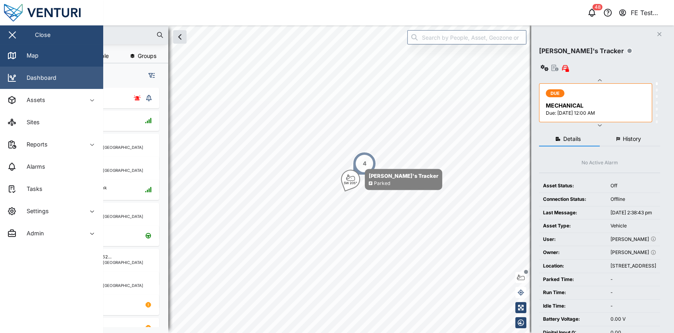
click at [83, 79] on link "Dashboard" at bounding box center [51, 78] width 103 height 22
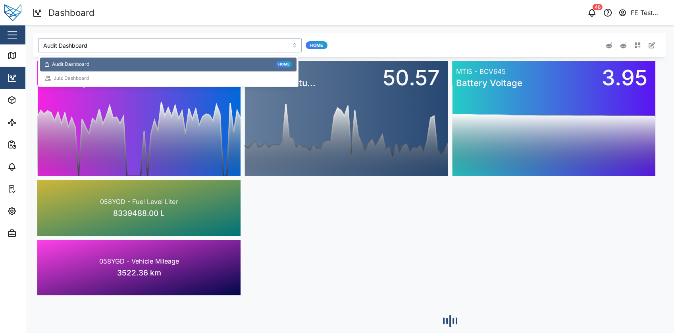
click at [149, 47] on input "Audit Dashboard" at bounding box center [169, 45] width 263 height 14
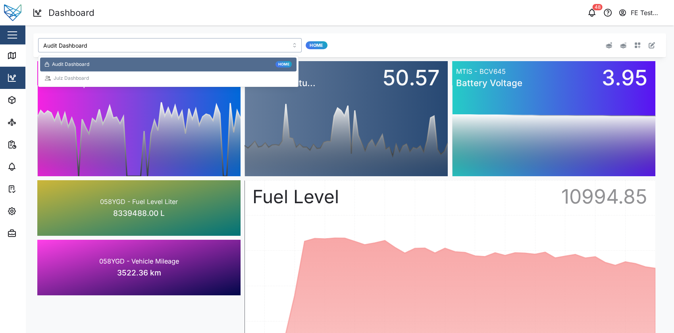
click at [143, 76] on div "Julz Dashboard" at bounding box center [168, 79] width 247 height 8
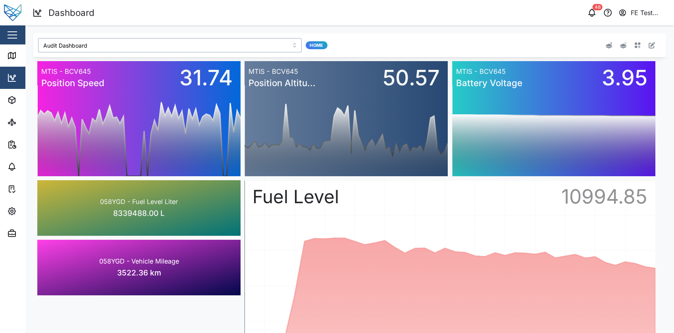
type input "Julz Dashboard"
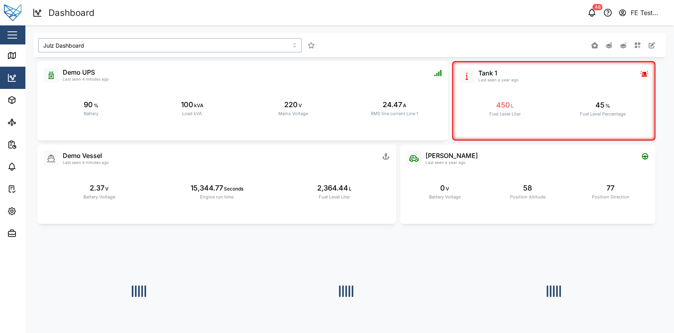
scroll to position [129, 0]
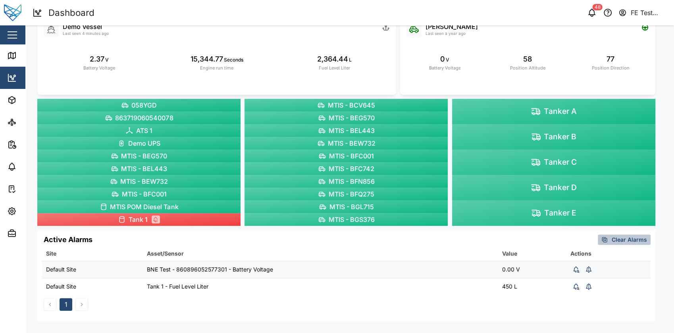
click at [334, 266] on div "BNE Test - 860896052577301 - Battery Voltage" at bounding box center [320, 269] width 347 height 9
click at [313, 280] on td "Tank 1 - Fuel Level Liter" at bounding box center [320, 286] width 355 height 17
click at [302, 286] on div "Tank 1 - Fuel Level Liter" at bounding box center [320, 286] width 347 height 9
click at [168, 273] on td "BNE Test - 860896052577301 - Battery Voltage" at bounding box center [320, 269] width 355 height 17
click at [214, 273] on div "BNE Test - 860896052577301 - Battery Voltage" at bounding box center [320, 269] width 347 height 9
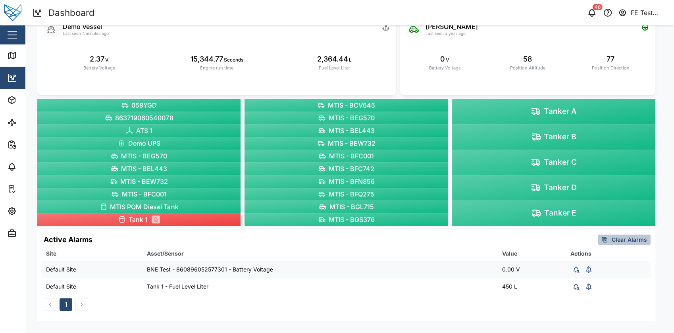
click at [305, 275] on td "BNE Test - 860896052577301 - Battery Voltage" at bounding box center [320, 269] width 355 height 17
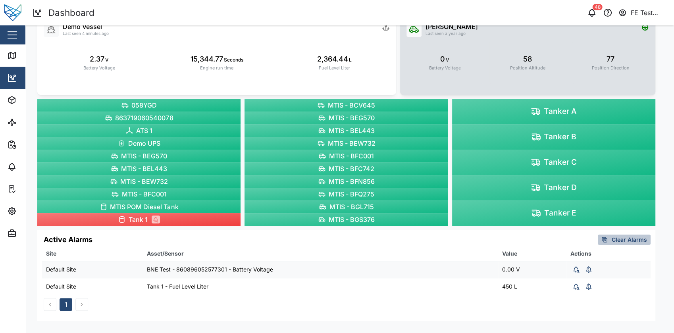
scroll to position [0, 0]
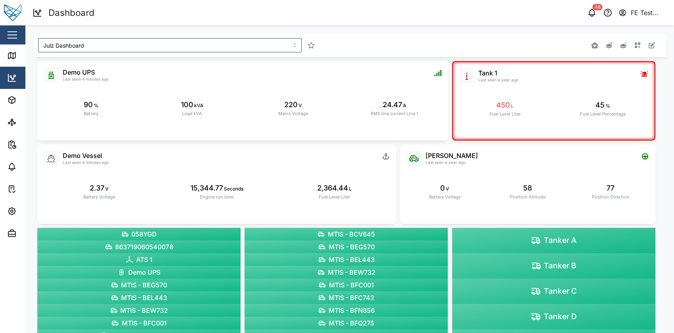
click at [648, 14] on div "FE Test Admin" at bounding box center [648, 13] width 36 height 10
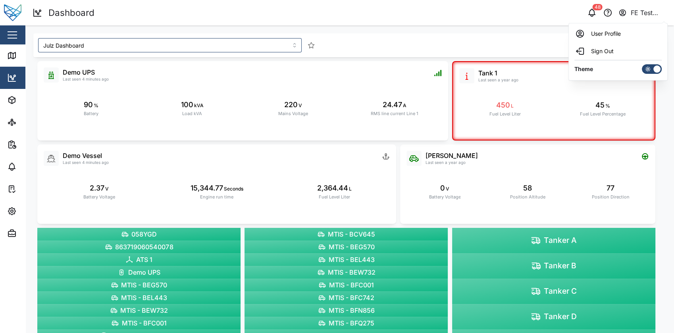
click at [648, 67] on icon at bounding box center [647, 69] width 6 height 6
click at [642, 64] on input "checkbox" at bounding box center [642, 64] width 0 height 0
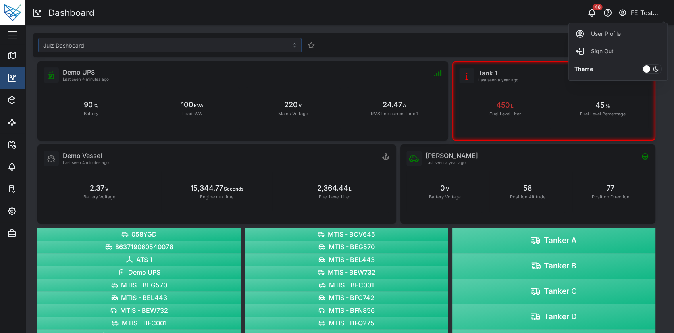
click at [648, 67] on div at bounding box center [646, 68] width 7 height 7
click at [642, 64] on input "checkbox" at bounding box center [642, 64] width 0 height 0
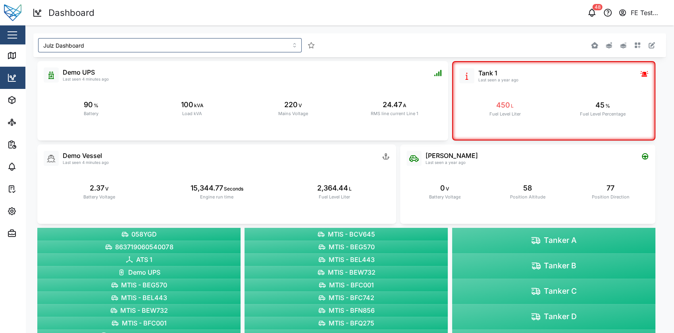
click at [663, 106] on div "Julz Dashboard [PERSON_NAME] Audi Last seen a year ago 0 V Battery Voltage 58 P…" at bounding box center [349, 243] width 648 height 436
click at [650, 45] on div at bounding box center [533, 45] width 262 height 21
click at [648, 46] on icon "button" at bounding box center [651, 45] width 6 height 6
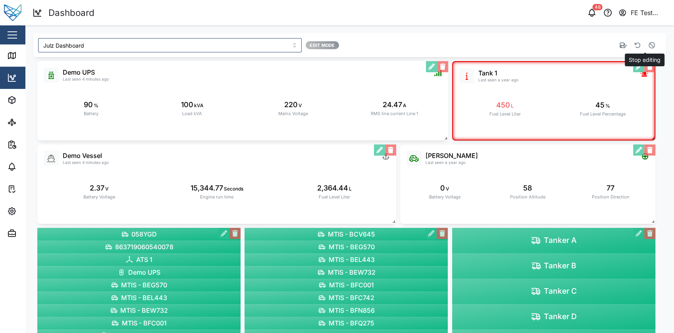
scroll to position [129, 0]
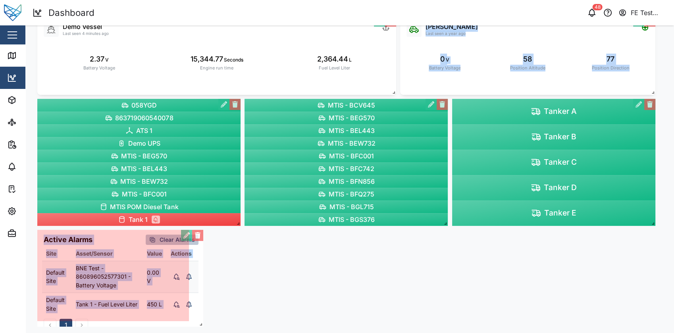
drag, startPoint x: 654, startPoint y: 316, endPoint x: 200, endPoint y: 310, distance: 453.9
click at [200, 319] on span at bounding box center [199, 323] width 8 height 8
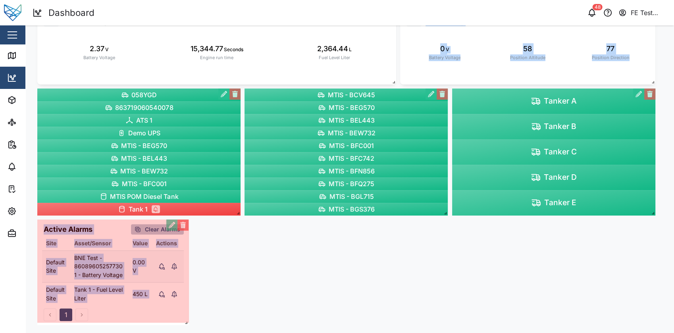
scroll to position [140, 0]
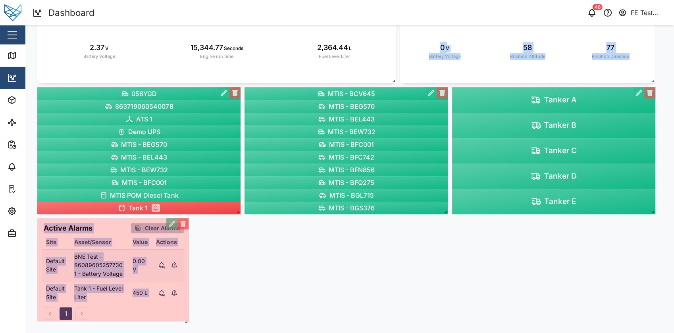
drag, startPoint x: 187, startPoint y: 317, endPoint x: 187, endPoint y: 328, distance: 11.5
click at [187, 328] on div "Julz Dashboard Edit Mode Liam Audi Last seen a year ago 0 V Battery Voltage 58 …" at bounding box center [349, 109] width 648 height 448
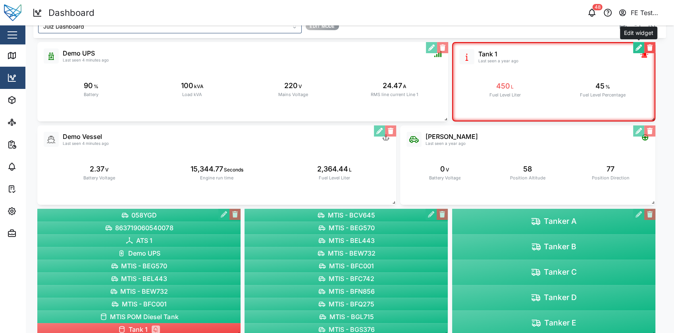
scroll to position [0, 0]
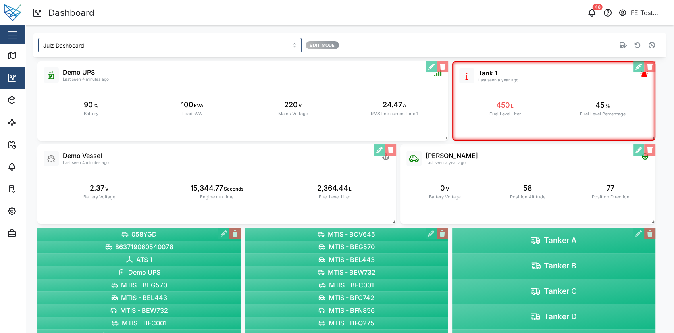
click at [648, 42] on icon "button" at bounding box center [651, 45] width 6 height 6
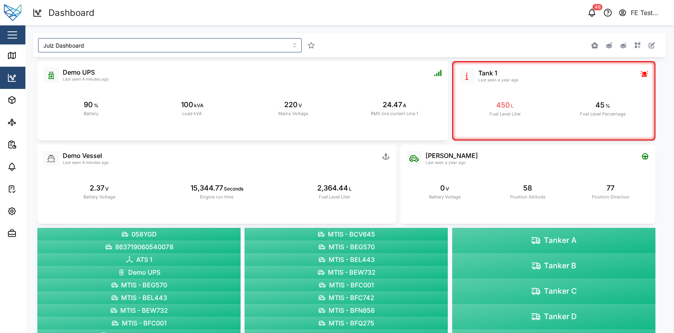
click at [650, 14] on div "FE Test Admin" at bounding box center [648, 13] width 36 height 10
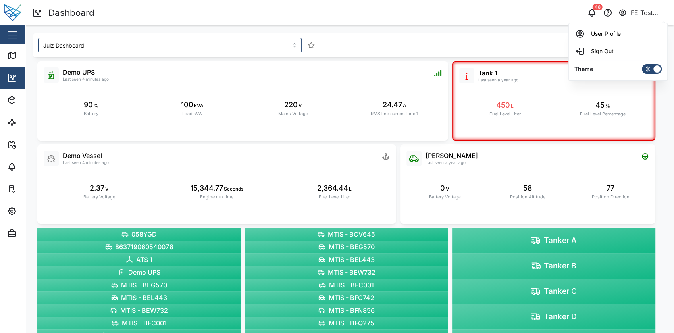
click at [644, 69] on div at bounding box center [647, 69] width 11 height 9
click at [642, 64] on input "checkbox" at bounding box center [642, 64] width 0 height 0
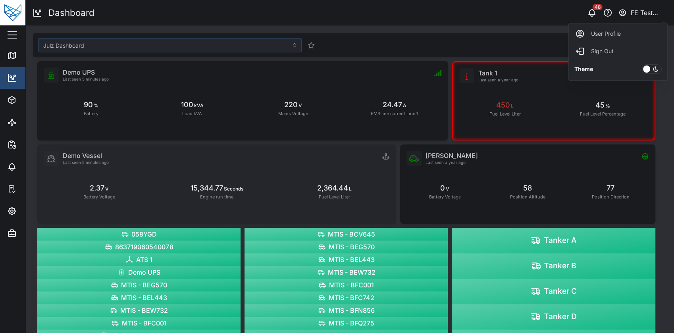
scroll to position [140, 0]
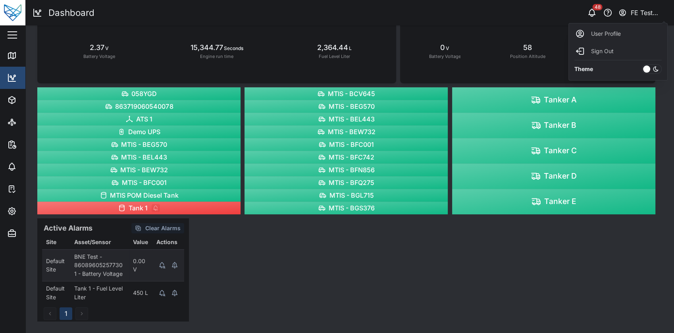
click at [254, 269] on div "Liam Audi Last seen a year ago 0 V Battery Voltage 58 Position Altitude 77 Posi…" at bounding box center [349, 121] width 632 height 409
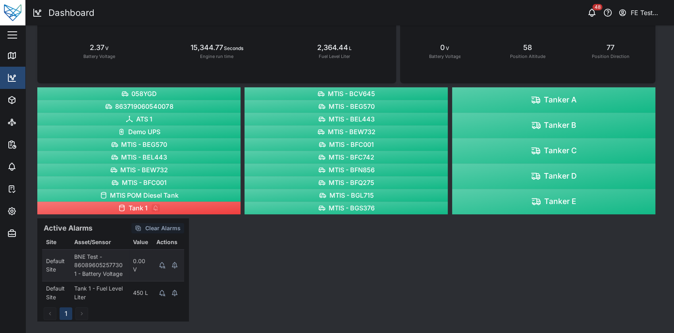
scroll to position [0, 0]
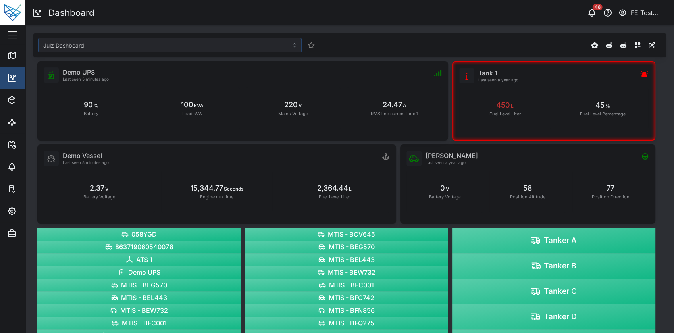
click at [647, 16] on div "FE Test Admin" at bounding box center [648, 13] width 36 height 10
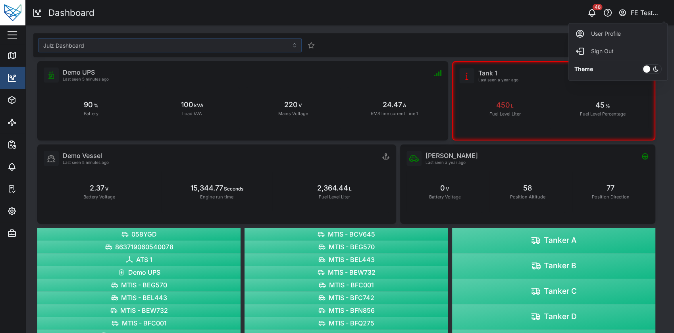
click at [654, 66] on icon at bounding box center [655, 68] width 5 height 5
click at [642, 64] on input "checkbox" at bounding box center [642, 64] width 0 height 0
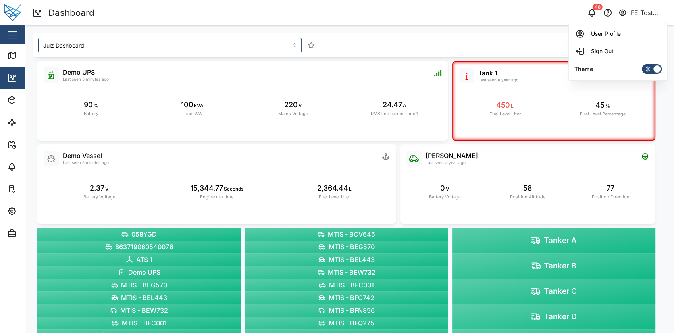
click at [659, 96] on div "Liam Audi Last seen a year ago 0 V Battery Voltage 58 Position Altitude 77 Posi…" at bounding box center [349, 261] width 632 height 409
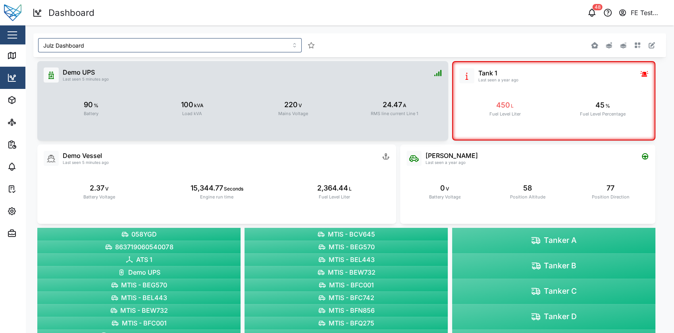
click at [308, 97] on div "220 V Mains Voltage" at bounding box center [293, 108] width 95 height 42
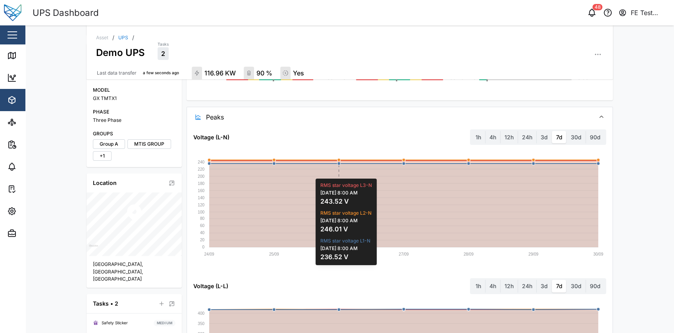
scroll to position [162, 0]
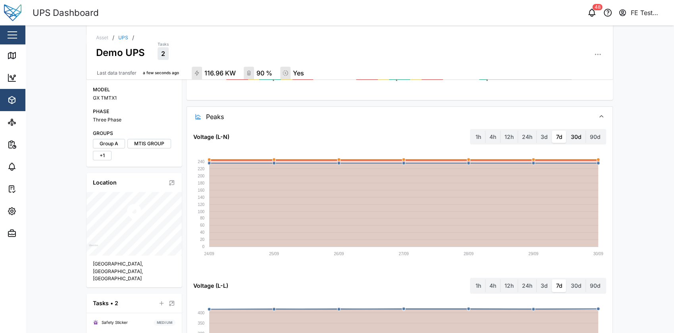
click at [573, 134] on label "30d" at bounding box center [576, 137] width 19 height 13
click at [567, 131] on days "30d" at bounding box center [567, 131] width 0 height 0
click at [587, 138] on label "90d" at bounding box center [595, 137] width 19 height 13
click at [586, 131] on days "90d" at bounding box center [586, 131] width 0 height 0
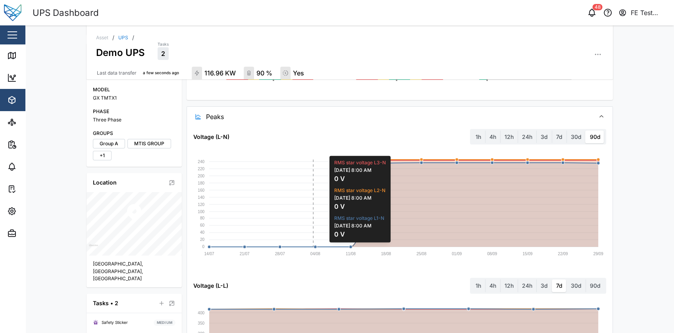
scroll to position [407, 0]
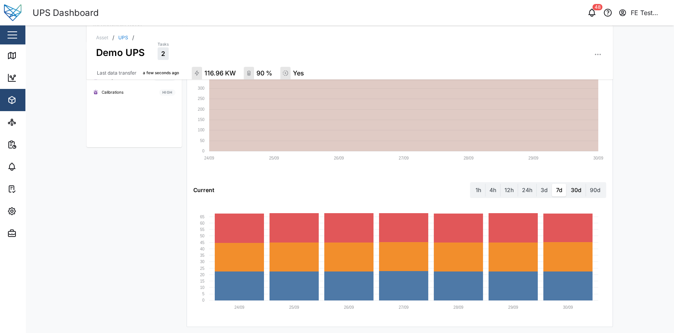
click at [568, 187] on label "30d" at bounding box center [576, 190] width 19 height 13
click at [567, 184] on days "30d" at bounding box center [567, 184] width 0 height 0
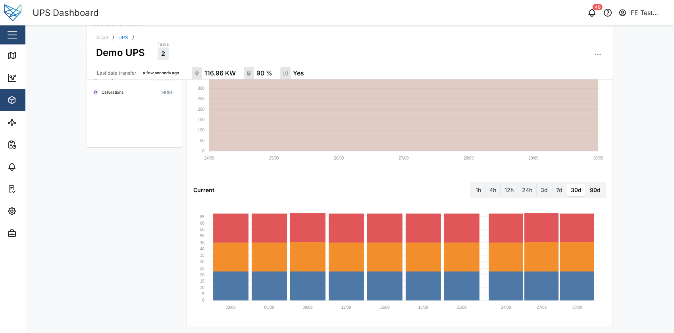
click at [599, 184] on label "90d" at bounding box center [595, 190] width 19 height 13
click at [586, 184] on days "90d" at bounding box center [586, 184] width 0 height 0
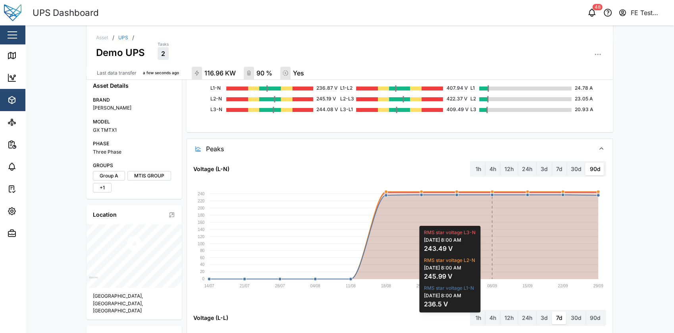
scroll to position [0, 0]
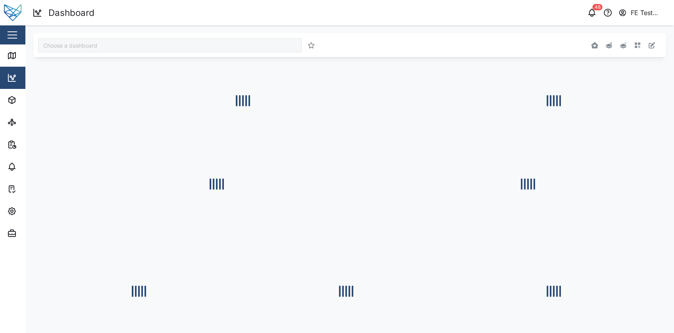
type input "Julz Dashboard"
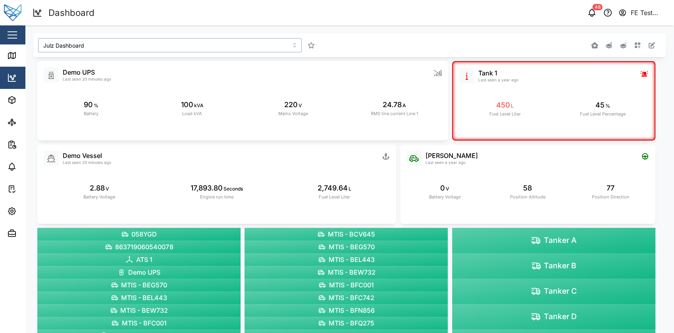
click at [157, 41] on input "Julz Dashboard" at bounding box center [169, 45] width 263 height 14
click at [128, 18] on div "Dashboard" at bounding box center [191, 13] width 317 height 14
click at [634, 42] on icon "button" at bounding box center [637, 45] width 6 height 6
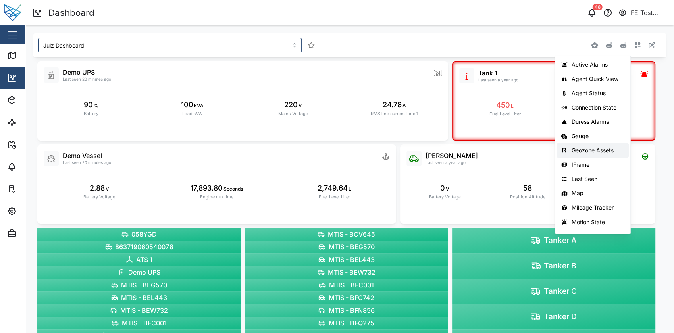
scroll to position [23, 0]
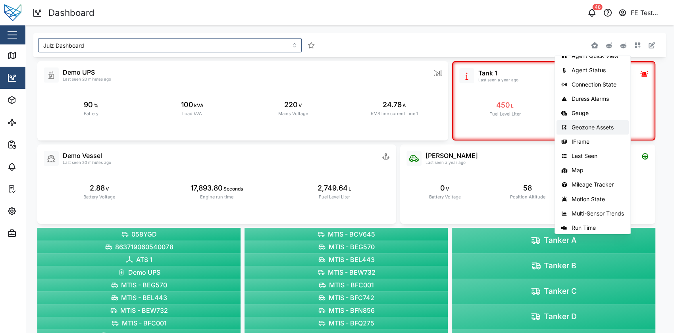
click at [577, 131] on button "Geozone Assets" at bounding box center [592, 127] width 72 height 14
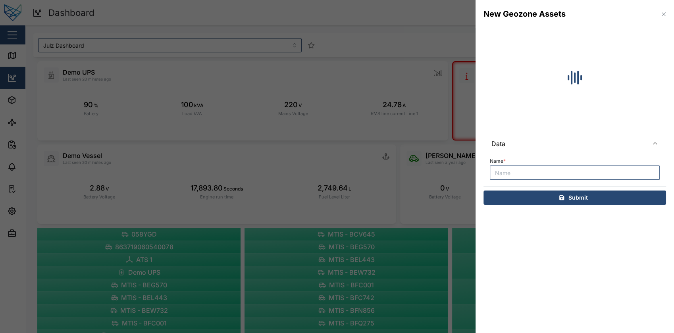
click at [577, 131] on body "Dashboard 48 FE Test Admin Close Map Dashboard Assets ATS Camera Generator Pers…" at bounding box center [337, 166] width 674 height 333
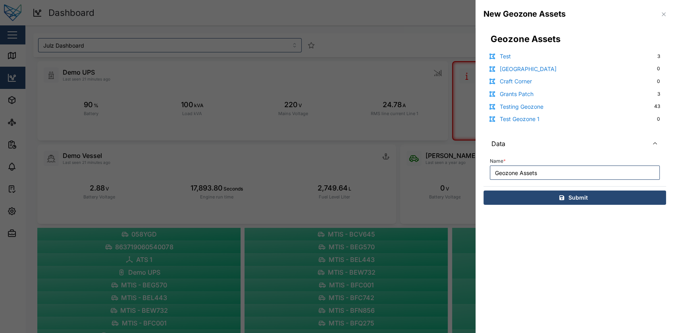
type input "Geozone Assets"
click at [551, 205] on div "Geozone Assets Test 3 Cornwall St Zone 0 Craft Corner 0 Grants Patch 3 Testing …" at bounding box center [574, 120] width 198 height 184
click at [557, 201] on div "Submit" at bounding box center [573, 197] width 170 height 13
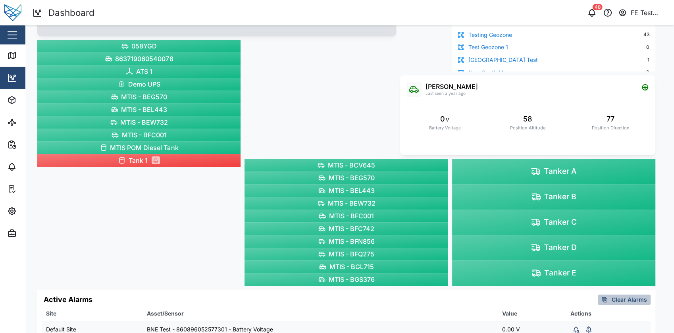
scroll to position [0, 0]
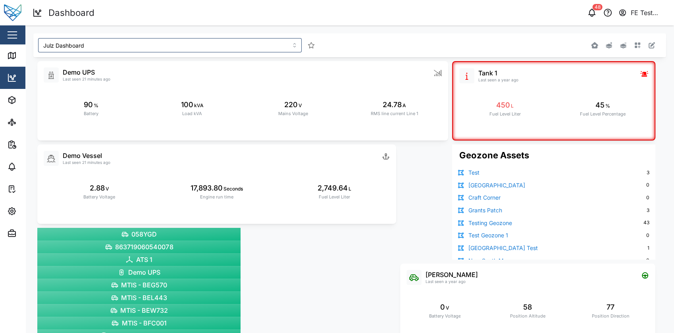
click at [650, 48] on div at bounding box center [533, 45] width 262 height 21
click at [648, 47] on icon "button" at bounding box center [651, 45] width 6 height 6
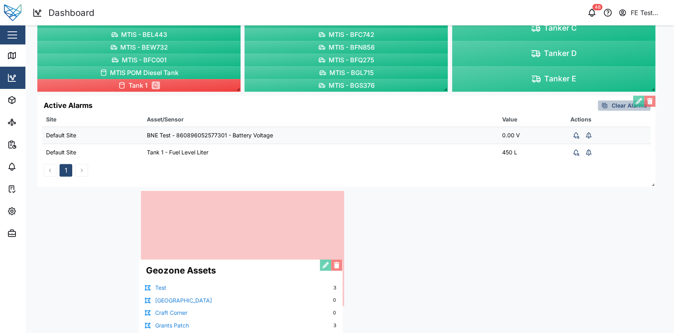
scroll to position [248, 0]
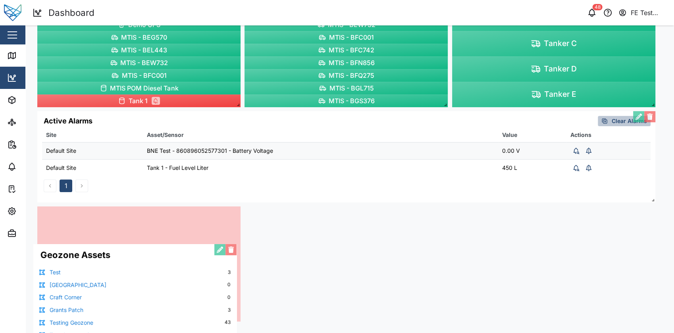
drag, startPoint x: 578, startPoint y: 163, endPoint x: 159, endPoint y: 262, distance: 430.1
click at [159, 262] on div "Geozone Assets Test 3 Cornwall St Zone 0 Craft Corner 0 Grants Patch 3 Testing …" at bounding box center [134, 301] width 203 height 115
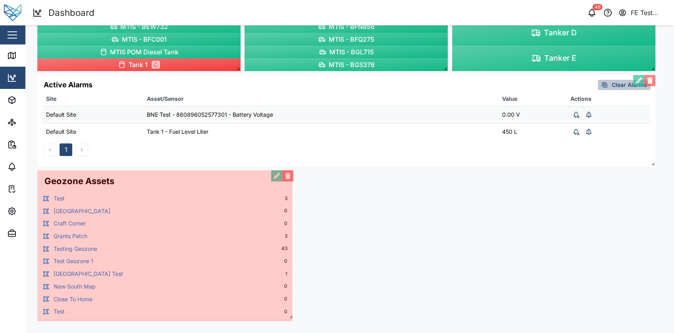
scroll to position [283, 0]
drag, startPoint x: 238, startPoint y: 319, endPoint x: 286, endPoint y: 306, distance: 49.9
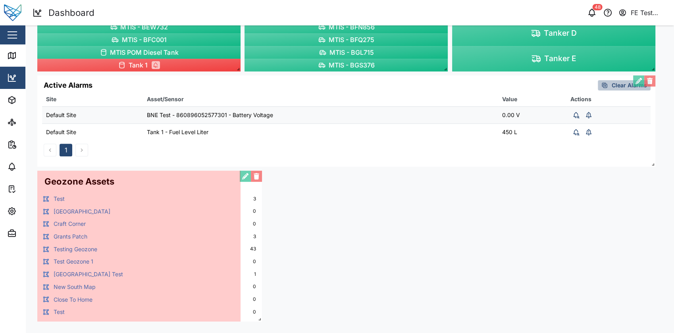
drag, startPoint x: 287, startPoint y: 317, endPoint x: 257, endPoint y: 317, distance: 30.2
click at [257, 317] on span at bounding box center [258, 317] width 8 height 8
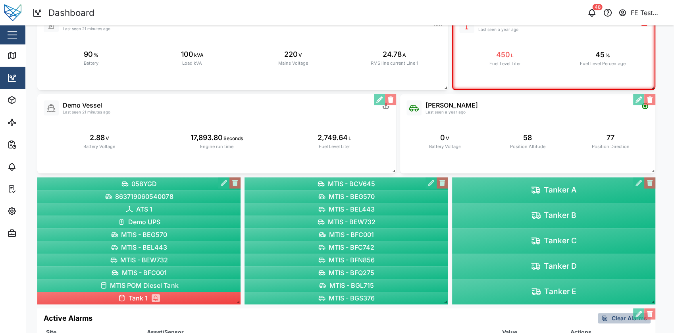
scroll to position [0, 0]
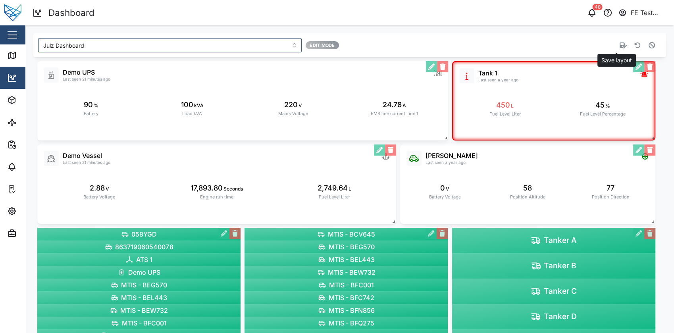
click at [619, 42] on icon "button" at bounding box center [622, 45] width 7 height 6
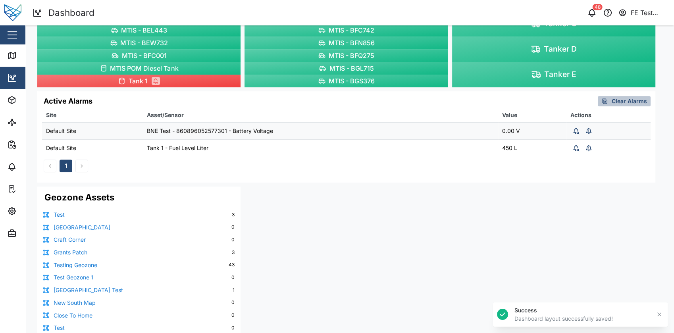
scroll to position [283, 0]
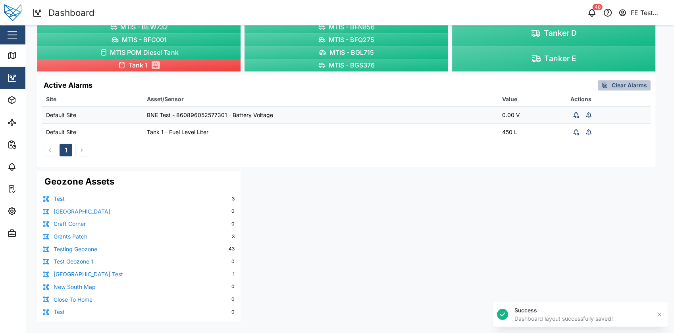
click at [646, 17] on div "FE Test Admin" at bounding box center [648, 13] width 36 height 10
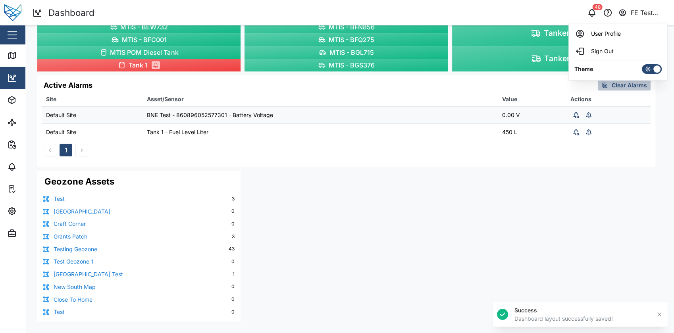
click at [646, 72] on div at bounding box center [647, 69] width 11 height 9
click at [642, 64] on input "checkbox" at bounding box center [642, 64] width 0 height 0
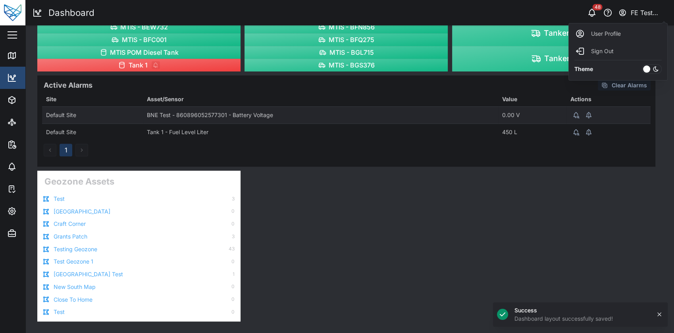
click at [646, 72] on div at bounding box center [646, 68] width 7 height 7
click at [642, 64] on input "checkbox" at bounding box center [642, 64] width 0 height 0
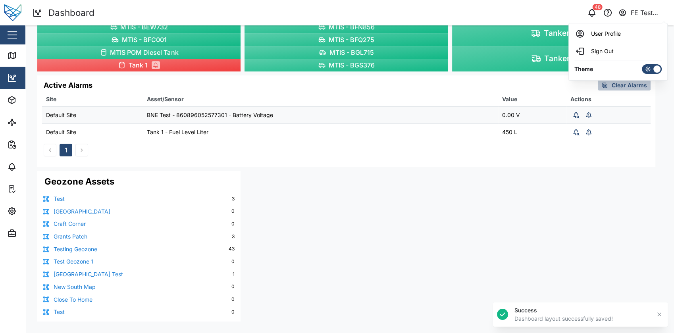
click at [646, 72] on div at bounding box center [647, 69] width 11 height 9
click at [642, 64] on input "checkbox" at bounding box center [642, 64] width 0 height 0
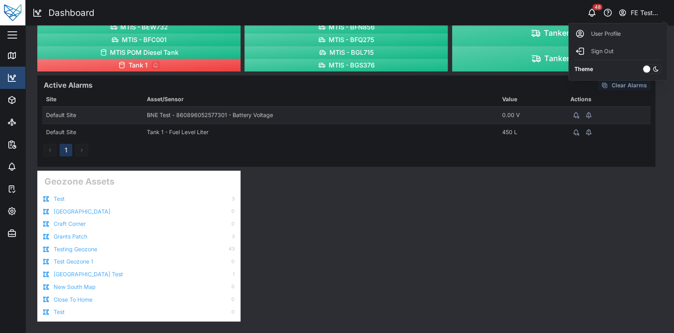
click at [646, 72] on div at bounding box center [646, 68] width 7 height 7
click at [642, 64] on input "checkbox" at bounding box center [642, 64] width 0 height 0
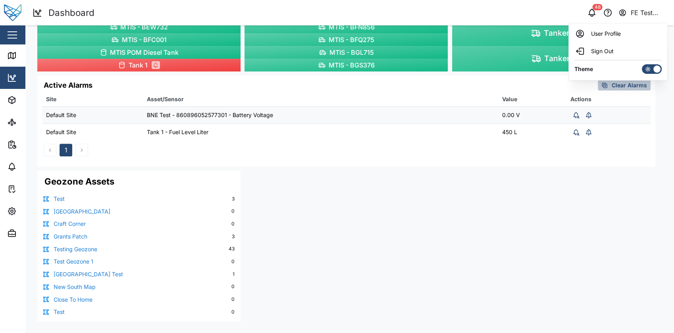
click at [646, 72] on div at bounding box center [647, 69] width 11 height 9
click at [642, 64] on input "checkbox" at bounding box center [642, 64] width 0 height 0
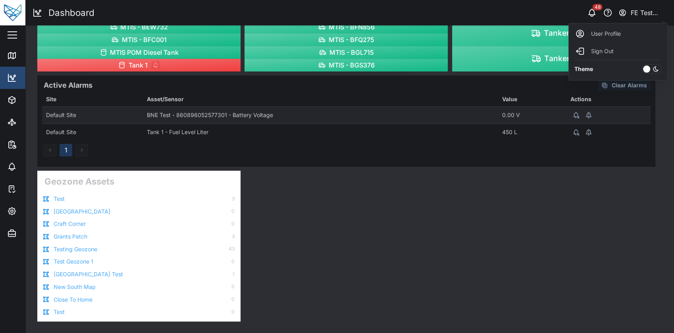
click at [646, 72] on div at bounding box center [646, 68] width 7 height 7
click at [642, 64] on input "checkbox" at bounding box center [642, 64] width 0 height 0
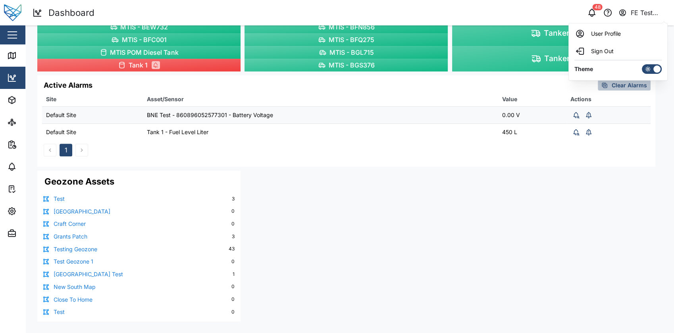
click at [646, 72] on div at bounding box center [647, 69] width 11 height 9
click at [642, 64] on input "checkbox" at bounding box center [642, 64] width 0 height 0
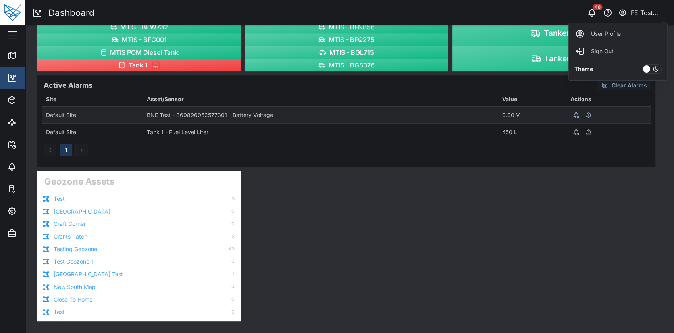
click at [646, 72] on label at bounding box center [652, 69] width 20 height 10
click at [642, 64] on input "checkbox" at bounding box center [642, 64] width 0 height 0
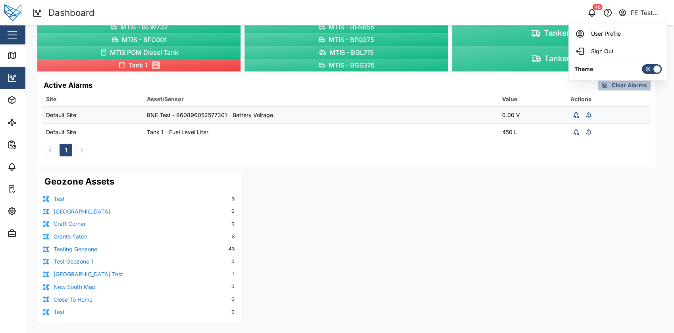
click at [647, 73] on div at bounding box center [647, 69] width 11 height 9
click at [642, 64] on input "checkbox" at bounding box center [642, 64] width 0 height 0
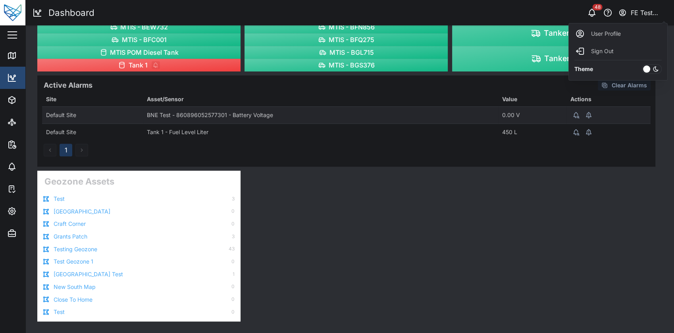
click at [57, 210] on link "[GEOGRAPHIC_DATA]" at bounding box center [82, 211] width 57 height 9
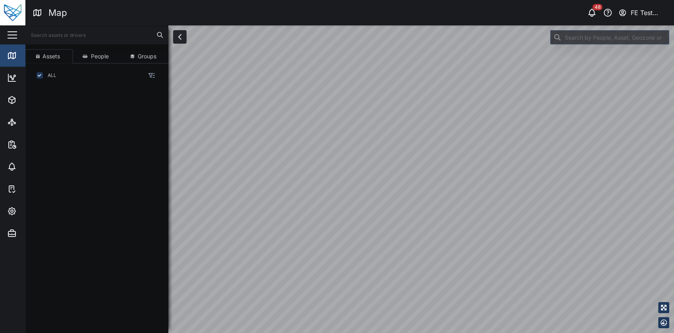
scroll to position [235, 123]
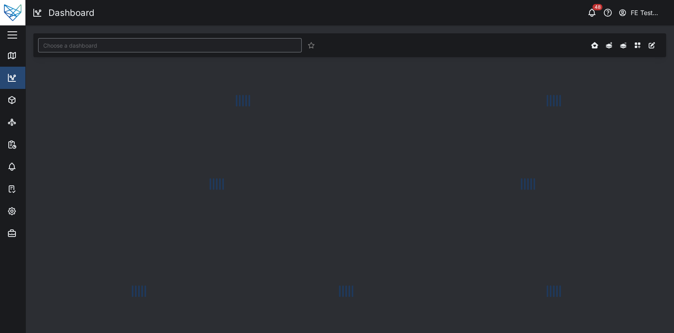
type input "Julz Dashboard"
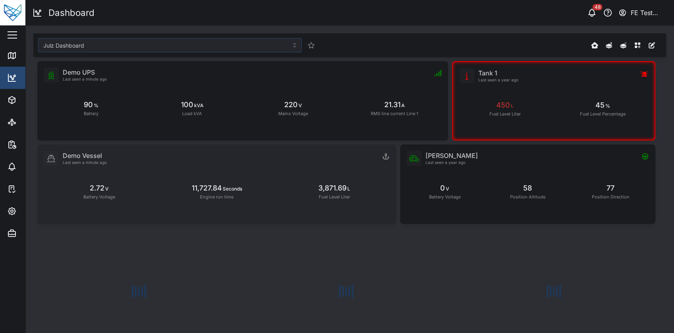
scroll to position [283, 0]
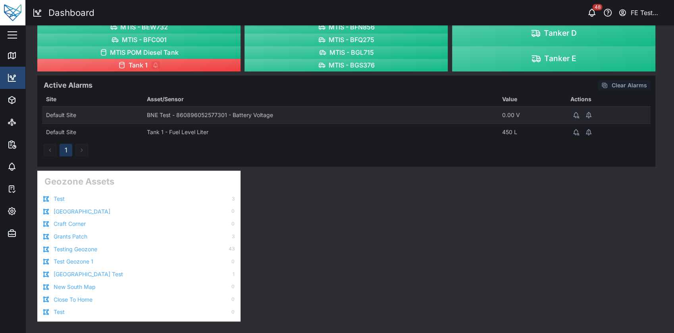
click at [229, 198] on div "Test 3" at bounding box center [138, 198] width 191 height 9
click at [232, 198] on div "3" at bounding box center [233, 199] width 3 height 8
click at [63, 199] on link "Test" at bounding box center [59, 198] width 11 height 9
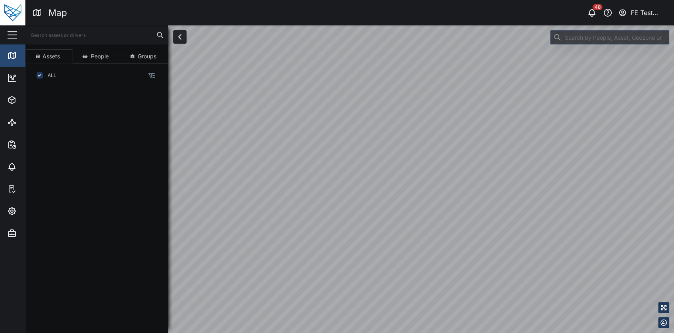
scroll to position [235, 123]
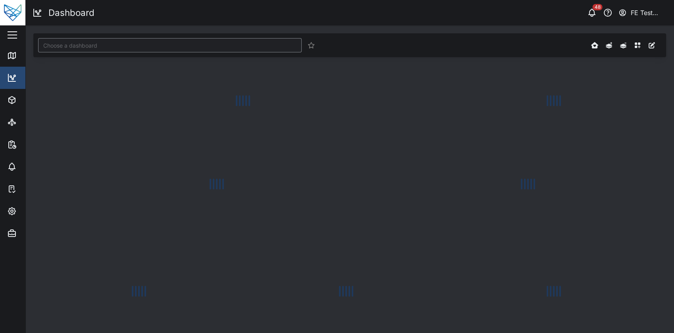
type input "Julz Dashboard"
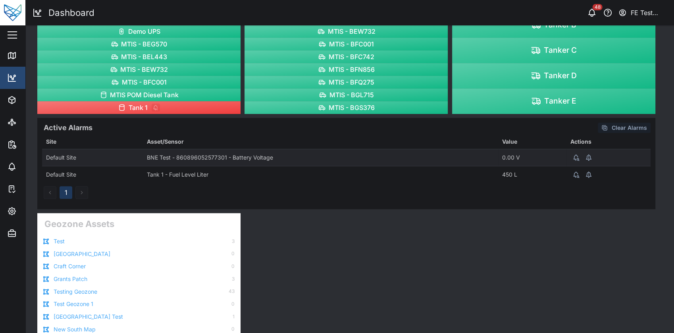
scroll to position [277, 0]
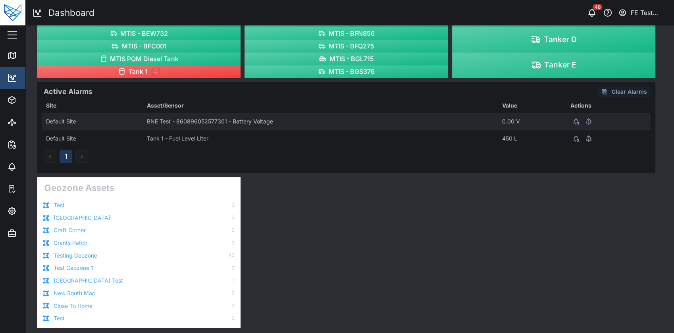
click at [75, 277] on link "[GEOGRAPHIC_DATA] Test" at bounding box center [88, 280] width 69 height 9
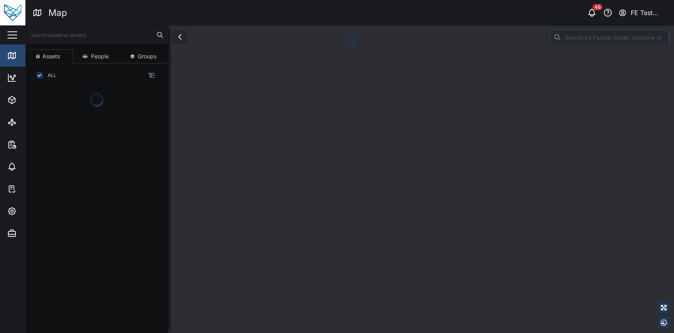
scroll to position [235, 123]
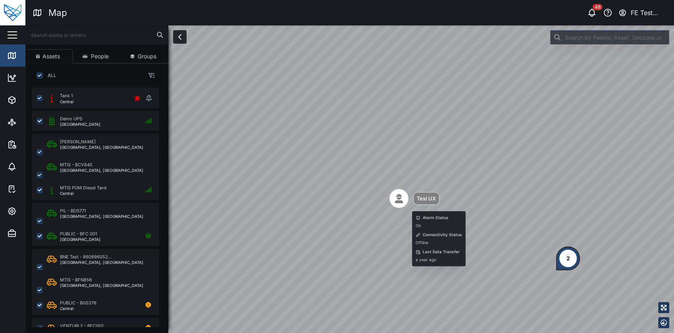
click at [407, 201] on div "Map marker" at bounding box center [398, 198] width 19 height 19
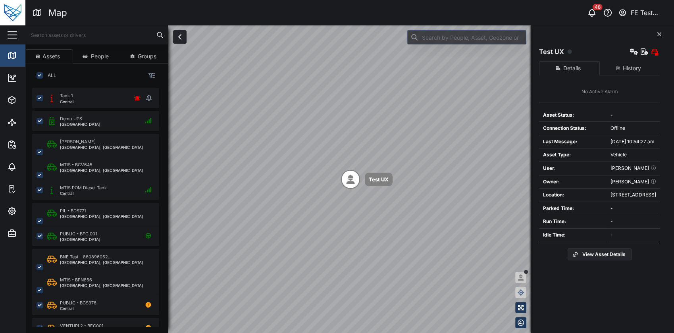
click at [611, 65] on button "History" at bounding box center [629, 68] width 61 height 14
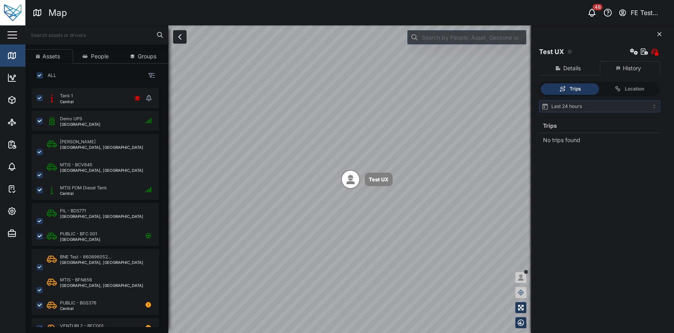
click at [647, 11] on div "FE Test Admin" at bounding box center [648, 13] width 36 height 10
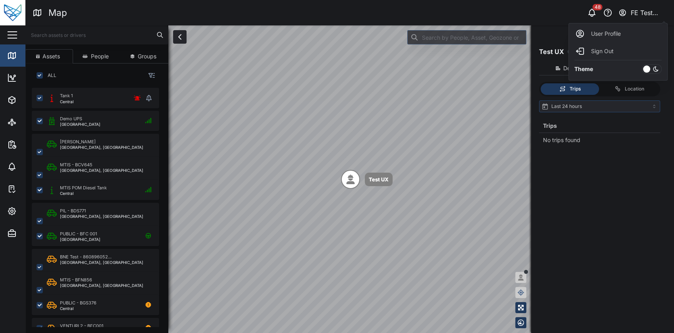
click at [650, 69] on div at bounding box center [655, 69] width 11 height 9
click at [642, 64] on input "checkbox" at bounding box center [642, 64] width 0 height 0
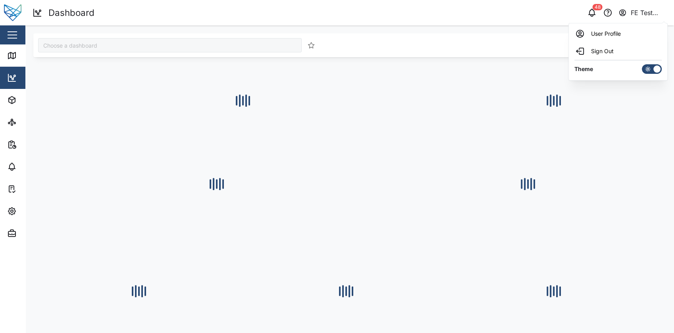
type input "Julz Dashboard"
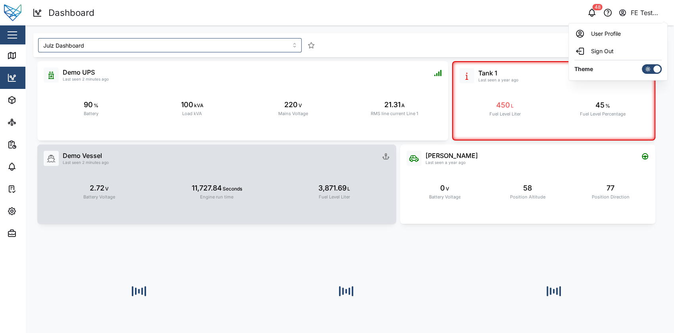
scroll to position [283, 0]
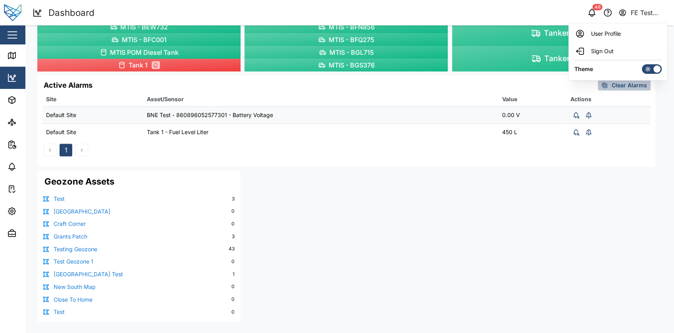
click at [45, 200] on icon at bounding box center [46, 199] width 6 height 6
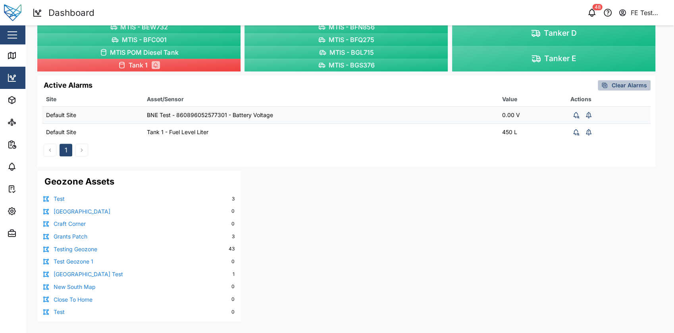
click at [46, 196] on icon at bounding box center [46, 199] width 6 height 6
click at [59, 198] on link "Test" at bounding box center [59, 198] width 11 height 9
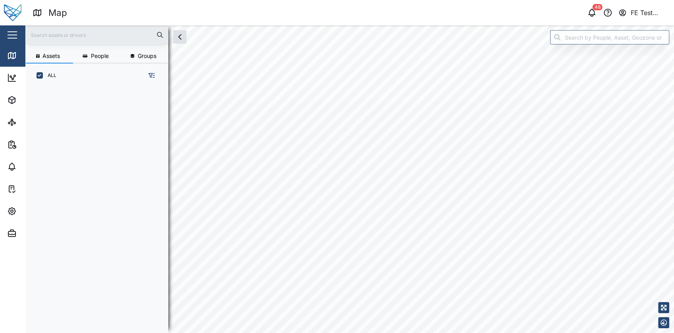
scroll to position [235, 123]
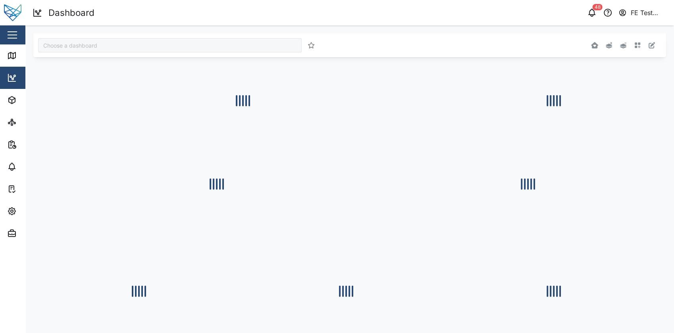
type input "Julz Dashboard"
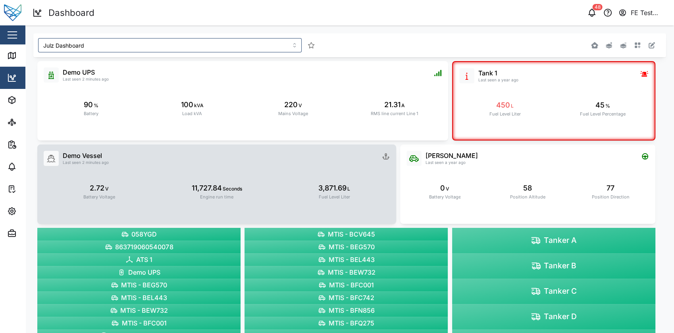
scroll to position [283, 0]
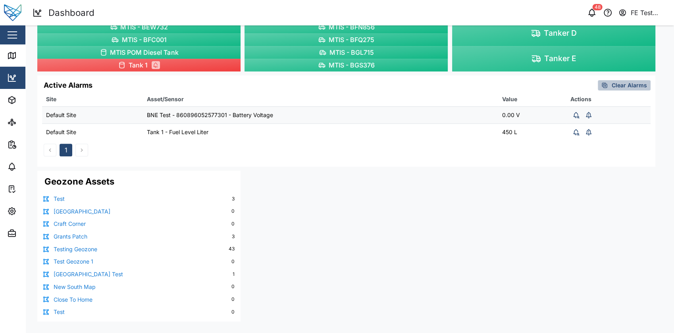
click at [229, 199] on div "Test 3" at bounding box center [138, 198] width 191 height 9
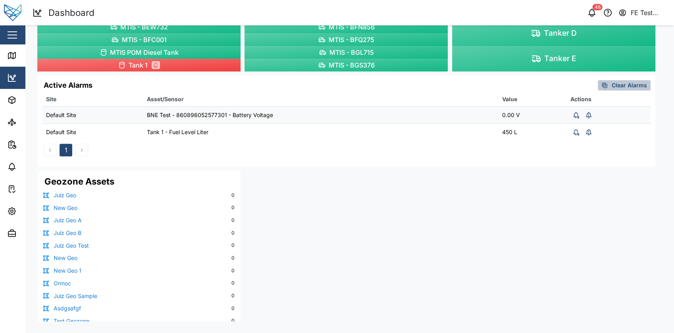
scroll to position [263, 0]
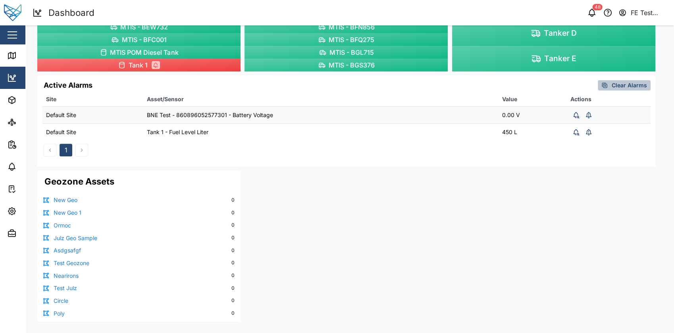
click at [73, 236] on link "Julz Geo Sample" at bounding box center [76, 238] width 44 height 9
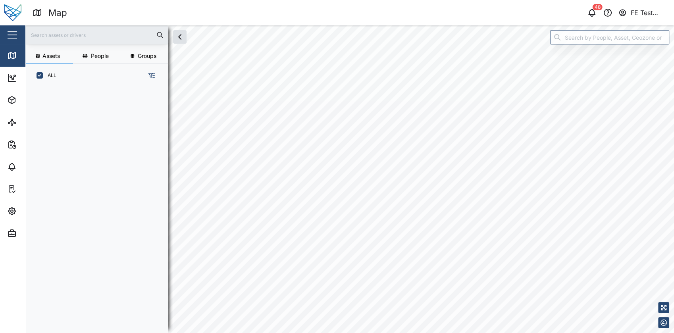
scroll to position [235, 123]
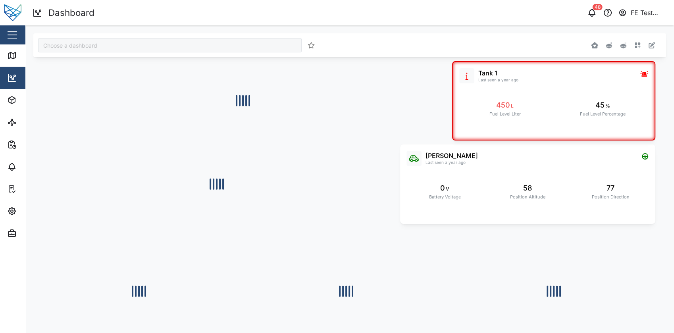
type input "Julz Dashboard"
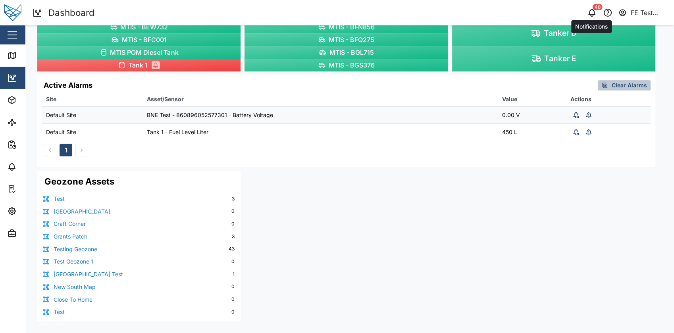
click at [590, 12] on icon "button" at bounding box center [592, 13] width 10 height 10
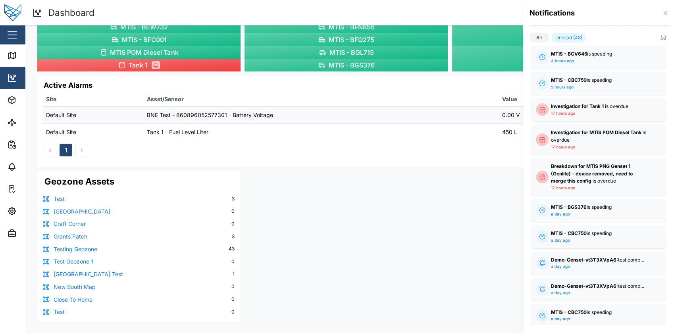
click at [8, 40] on div at bounding box center [337, 166] width 674 height 333
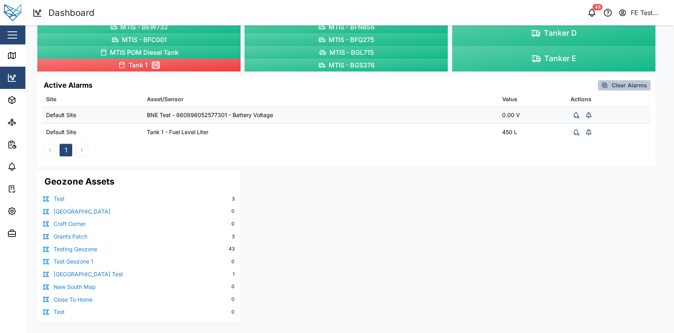
click at [10, 40] on button "button" at bounding box center [12, 34] width 13 height 13
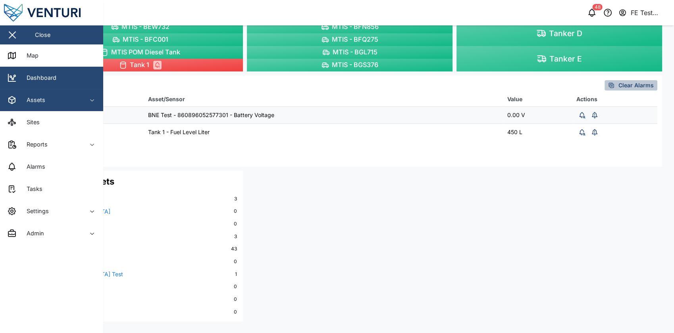
click at [48, 103] on div "Assets" at bounding box center [43, 100] width 72 height 10
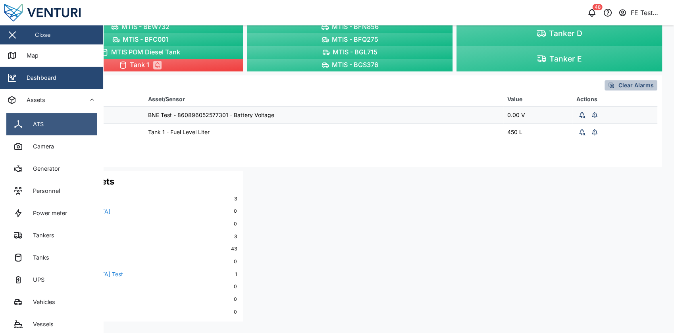
click at [57, 127] on link "ATS" at bounding box center [51, 124] width 90 height 22
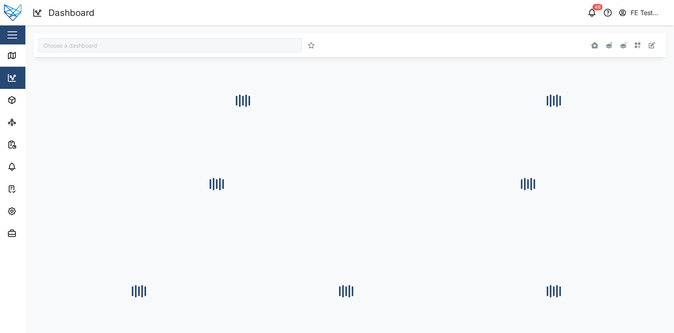
type input "Julz Dashboard"
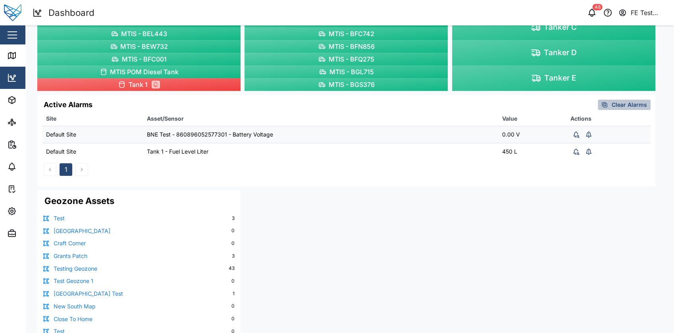
scroll to position [283, 0]
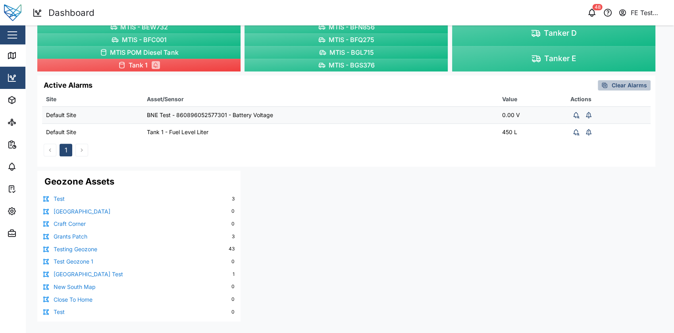
click at [87, 248] on link "Testing Geozone" at bounding box center [76, 249] width 44 height 9
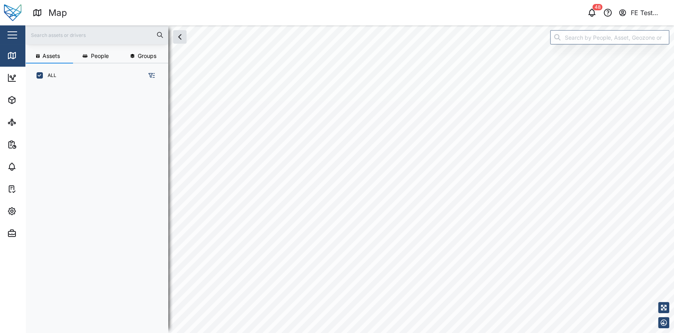
scroll to position [235, 123]
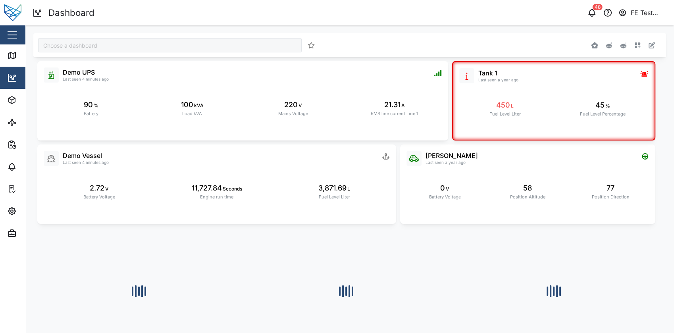
type input "Julz Dashboard"
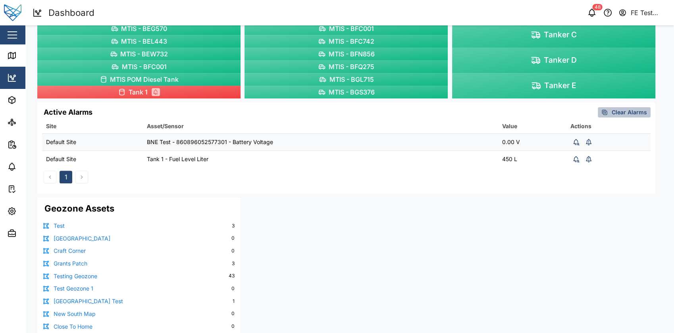
scroll to position [283, 0]
